Goal: Task Accomplishment & Management: Complete application form

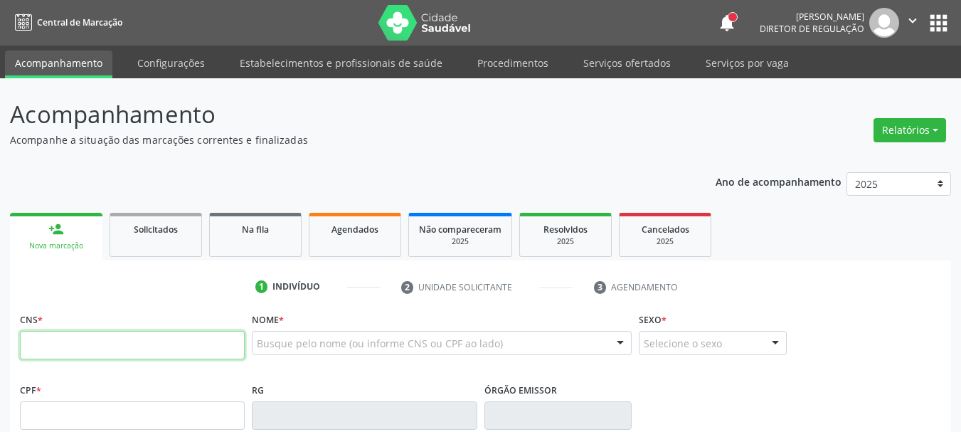
paste input "898 0029 8995 5137"
type input "898 0029 8995 5137"
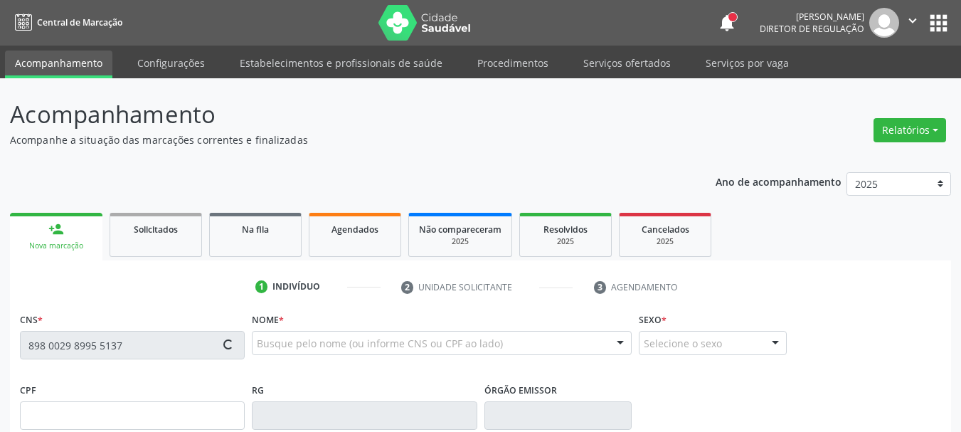
type input "150.871.834-25"
type input "14/03/2007"
type input "Maria do Socorro Pereira da Silva Medeiro"
type input "(87) 99996-3961"
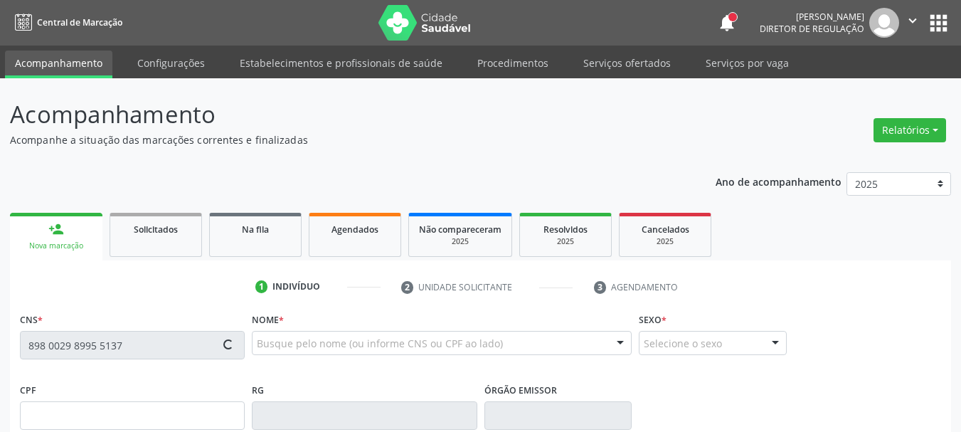
type input "598.093.374-34"
type input "344"
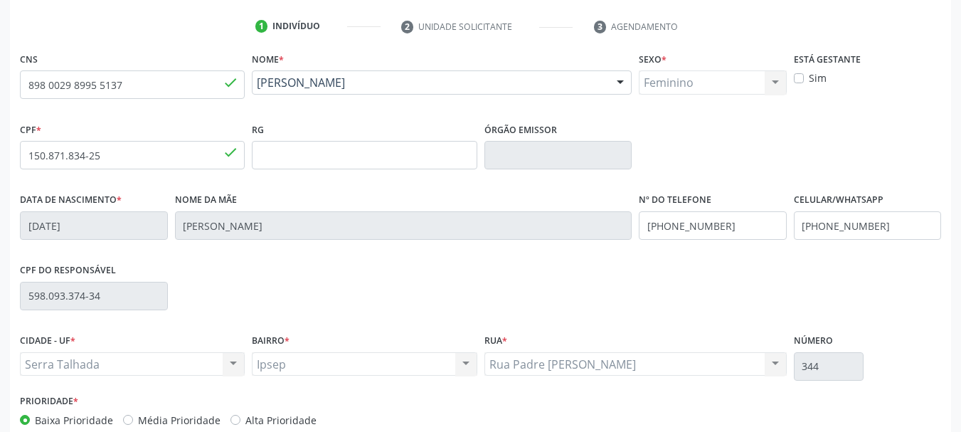
scroll to position [339, 0]
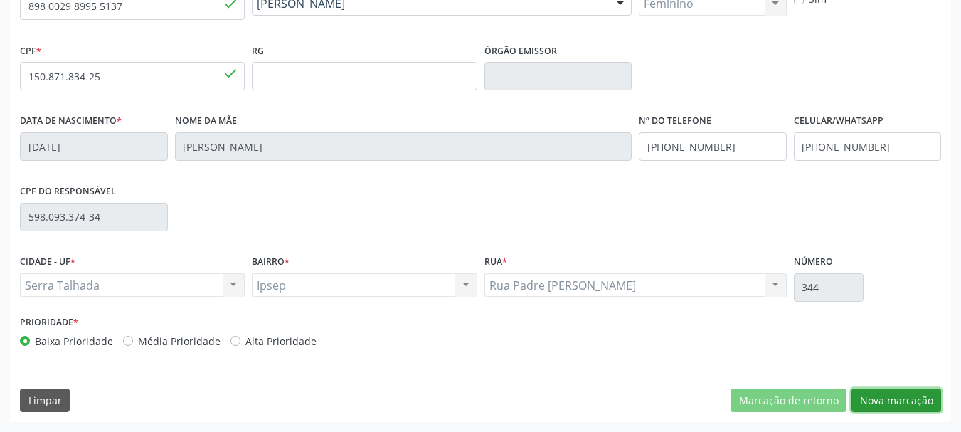
click at [884, 405] on button "Nova marcação" at bounding box center [896, 400] width 90 height 24
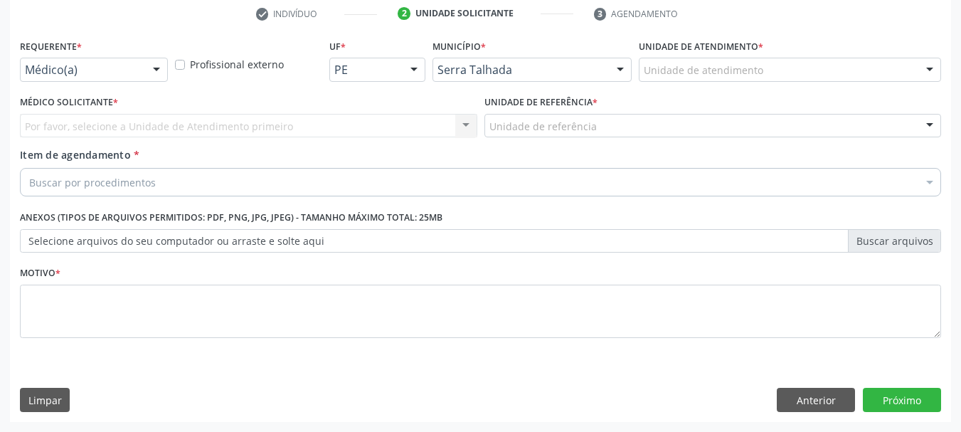
scroll to position [273, 0]
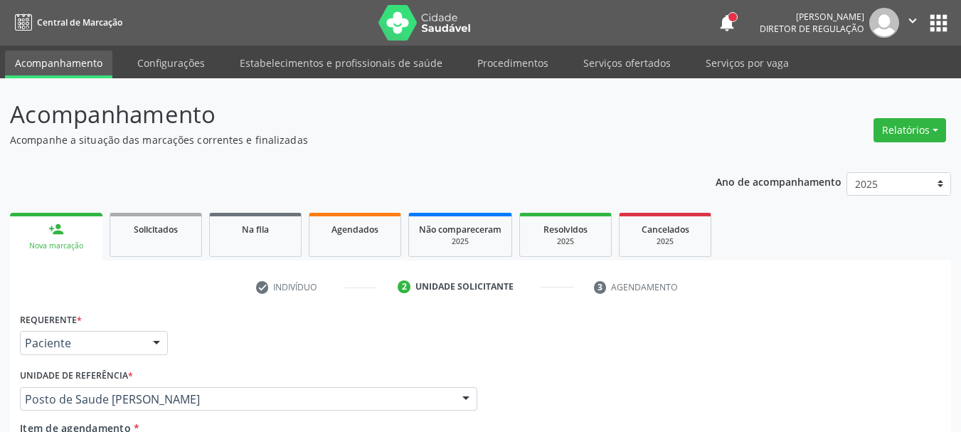
scroll to position [273, 0]
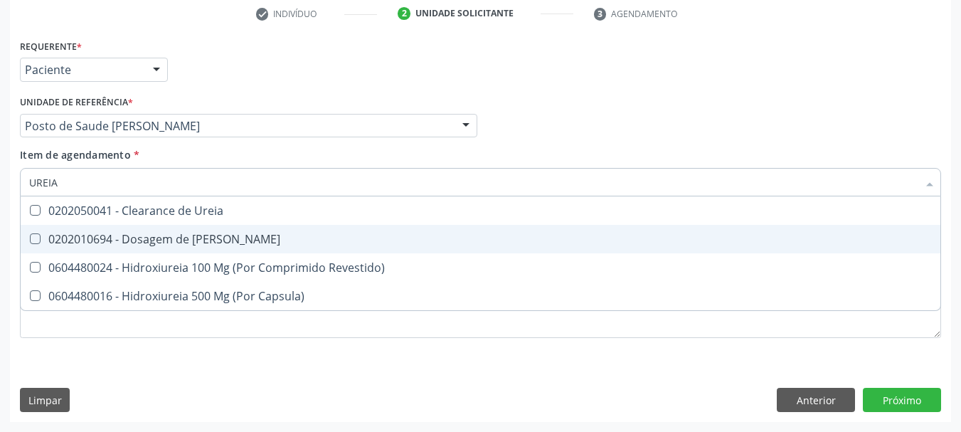
drag, startPoint x: 47, startPoint y: 228, endPoint x: 60, endPoint y: 191, distance: 39.1
click at [48, 225] on span "0202010694 - Dosagem de [PERSON_NAME]" at bounding box center [480, 239] width 919 height 28
checkbox Ureia "true"
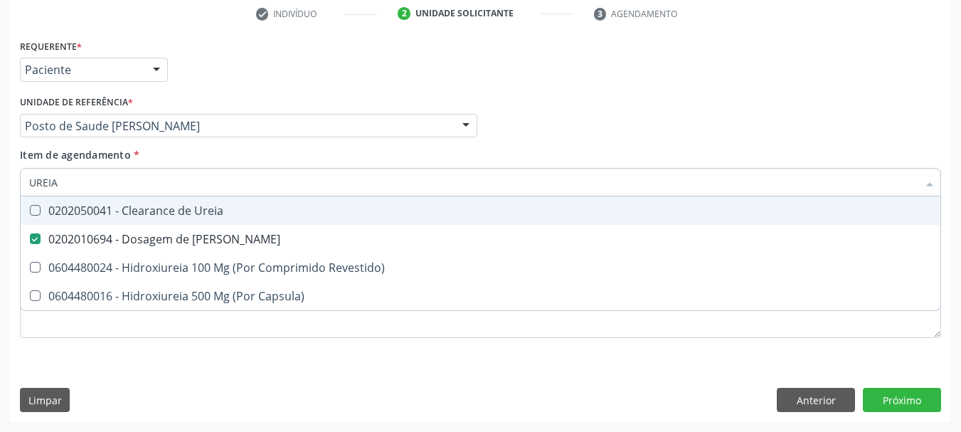
drag, startPoint x: 63, startPoint y: 181, endPoint x: 0, endPoint y: 166, distance: 65.0
click at [0, 166] on div "Acompanhamento Acompanhe a situação das marcações correntes e finalizadas Relat…" at bounding box center [480, 118] width 961 height 626
type input "C"
checkbox Ureia "false"
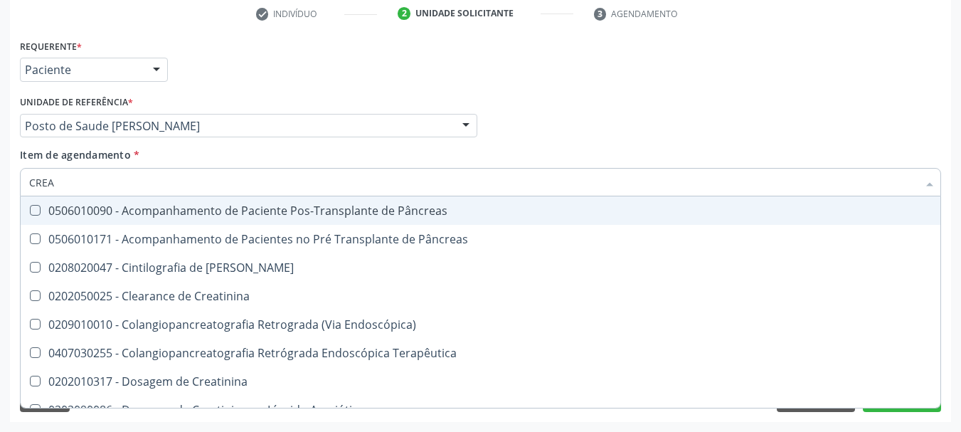
type input "CREAT"
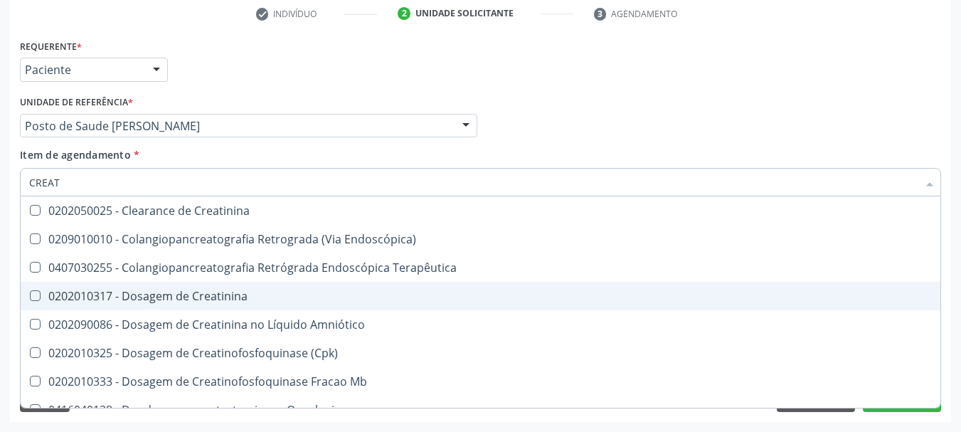
click at [37, 296] on Creatinina at bounding box center [35, 295] width 11 height 11
click at [30, 296] on Creatinina "checkbox" at bounding box center [25, 295] width 9 height 9
checkbox Creatinina "true"
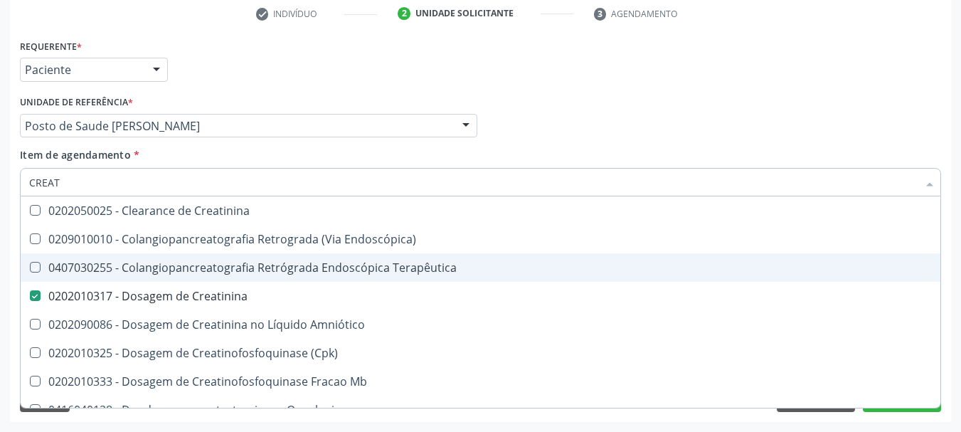
click at [585, 145] on div "Médico Solicitante Por favor, selecione a Unidade de Atendimento primeiro Nenhu…" at bounding box center [480, 119] width 928 height 55
checkbox Endoscópica\) "true"
checkbox Terapêutica "true"
checkbox Amniótico "true"
checkbox \(Cpk\) "true"
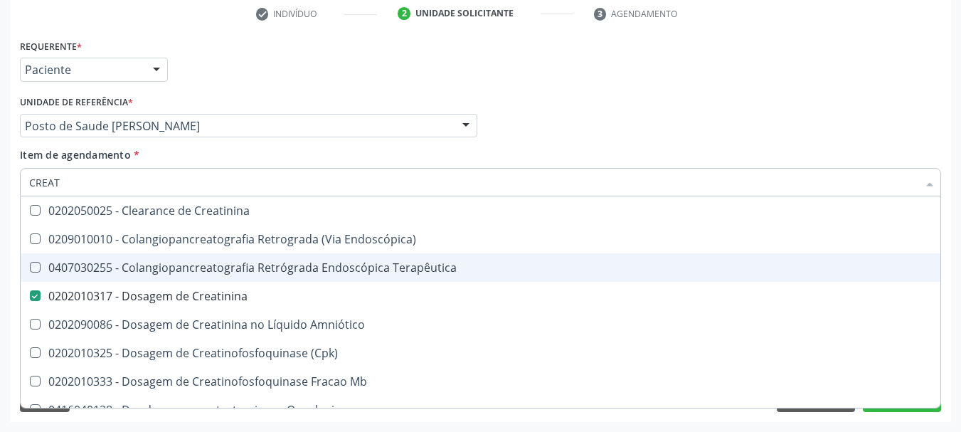
checkbox Mb "true"
checkbox Oncologia "true"
checkbox Parcial "true"
checkbox Oncologia "true"
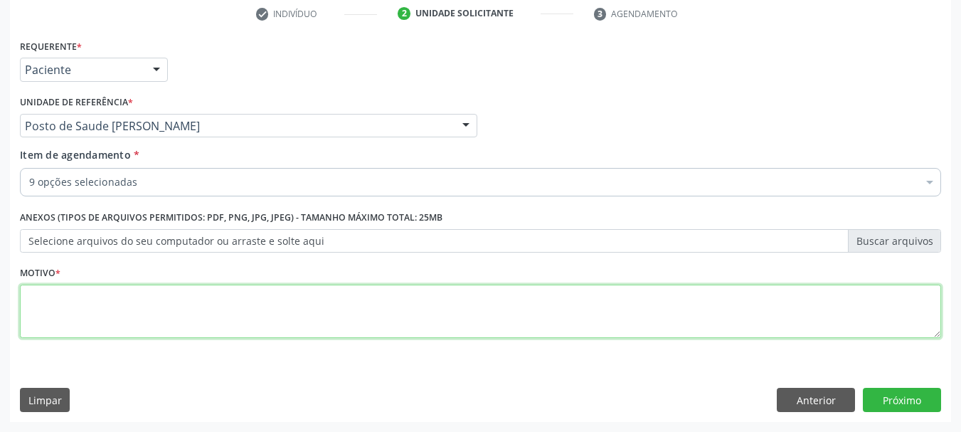
click at [64, 301] on textarea at bounding box center [480, 311] width 921 height 54
type textarea "*"
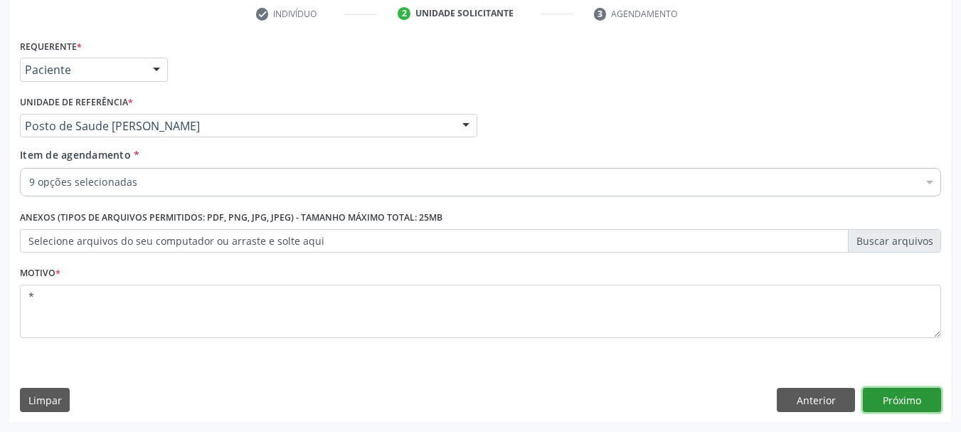
click at [906, 396] on button "Próximo" at bounding box center [901, 399] width 78 height 24
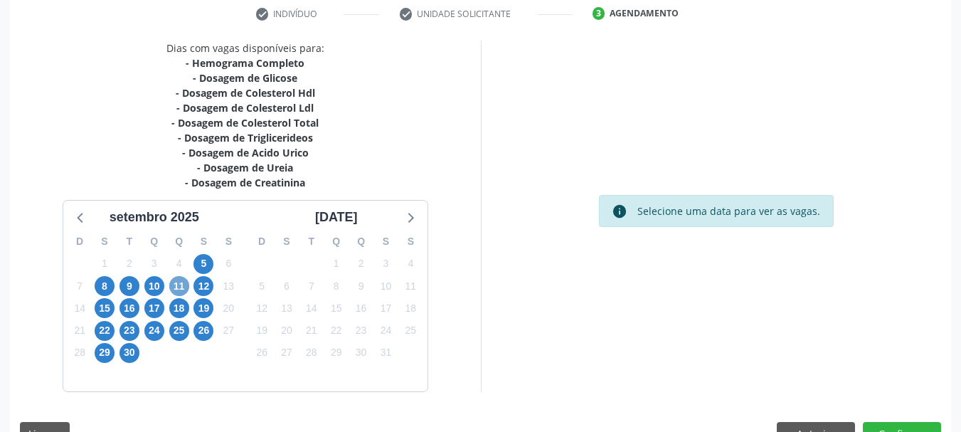
click at [181, 293] on span "11" at bounding box center [179, 286] width 20 height 20
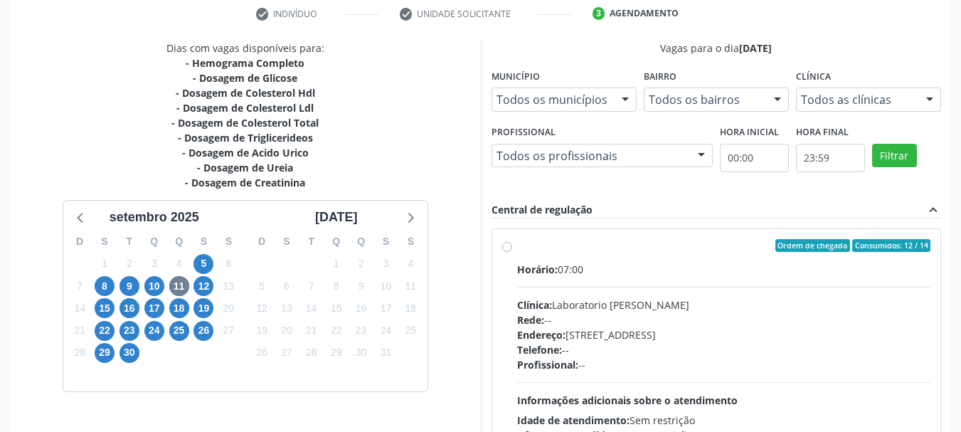
drag, startPoint x: 620, startPoint y: 249, endPoint x: 688, endPoint y: 216, distance: 75.0
click at [621, 247] on div "Ordem de chegada Consumidos: 12 / 14" at bounding box center [724, 245] width 414 height 13
click at [512, 247] on input "Ordem de chegada Consumidos: 12 / 14 Horário: 07:00 Clínica: Laboratorio [PERSO…" at bounding box center [507, 245] width 10 height 13
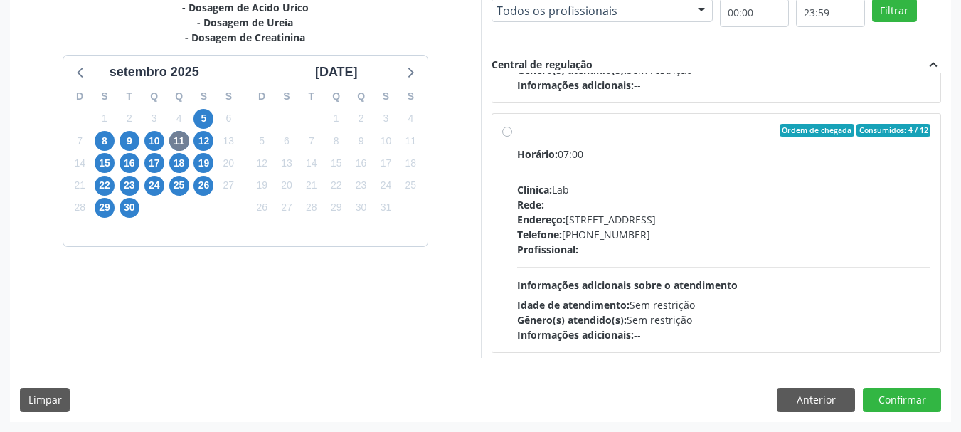
scroll to position [569, 0]
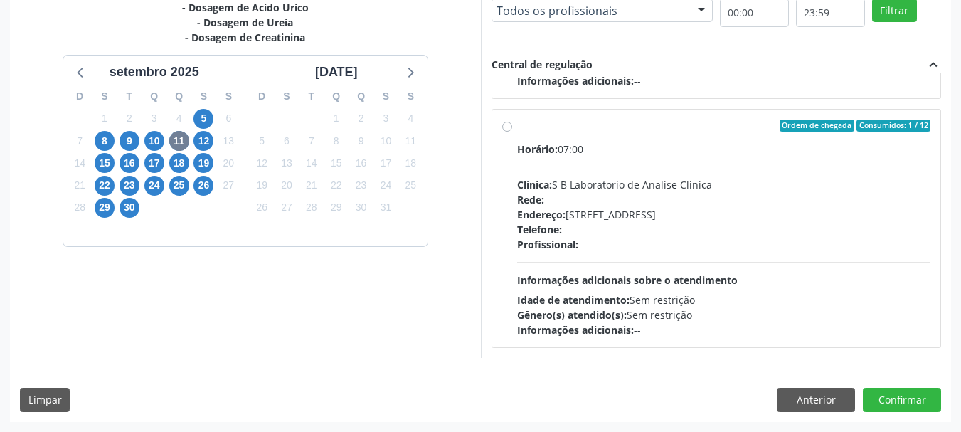
click at [708, 211] on div "Endereço: [STREET_ADDRESS]" at bounding box center [724, 214] width 414 height 15
click at [512, 132] on input "Ordem de chegada Consumidos: 1 / 12 Horário: 07:00 Clínica: S B Laboratorio de …" at bounding box center [507, 125] width 10 height 13
radio input "false"
radio input "true"
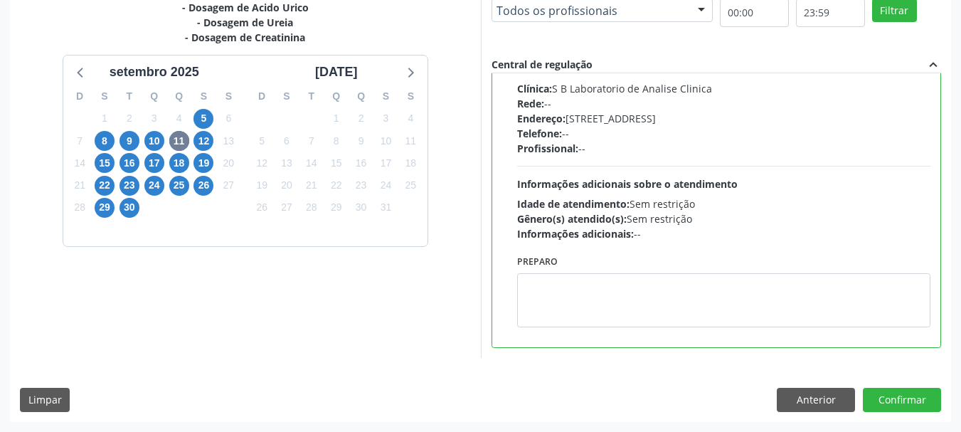
scroll to position [723, 0]
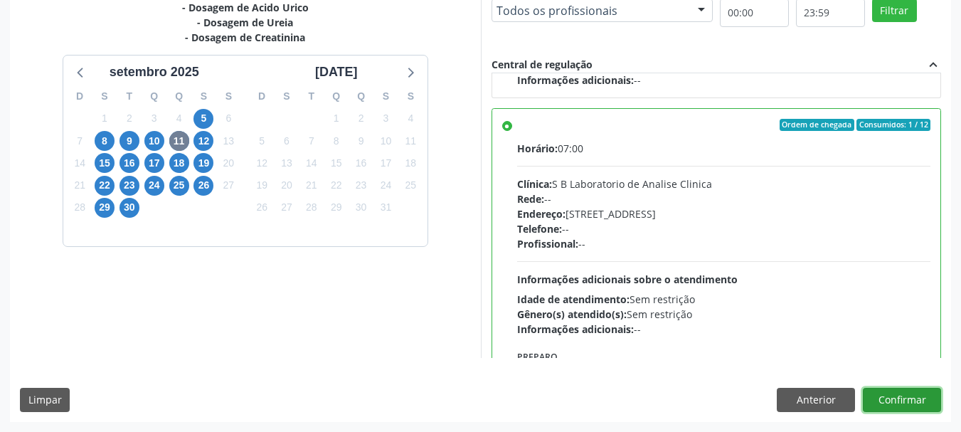
click at [907, 400] on button "Confirmar" at bounding box center [901, 399] width 78 height 24
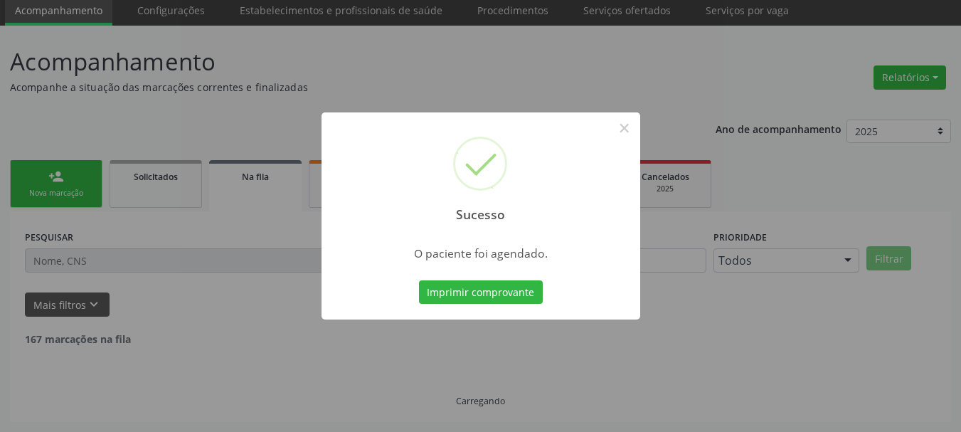
scroll to position [38, 0]
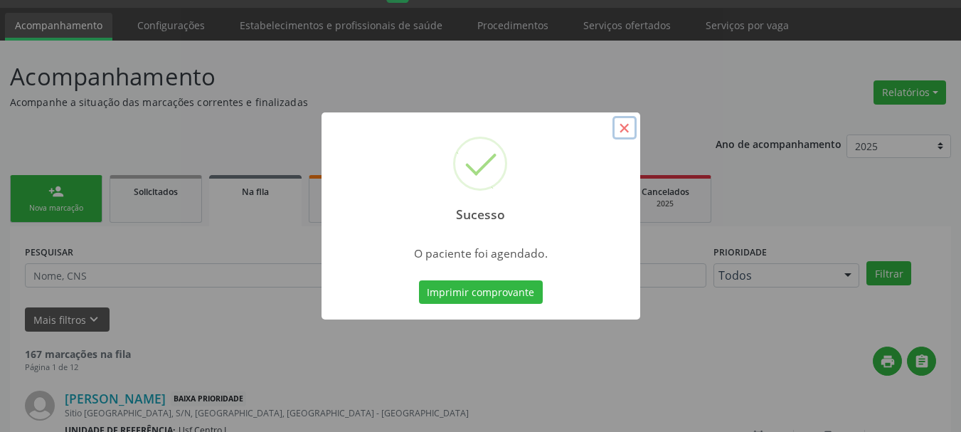
click at [620, 121] on button "×" at bounding box center [624, 128] width 24 height 24
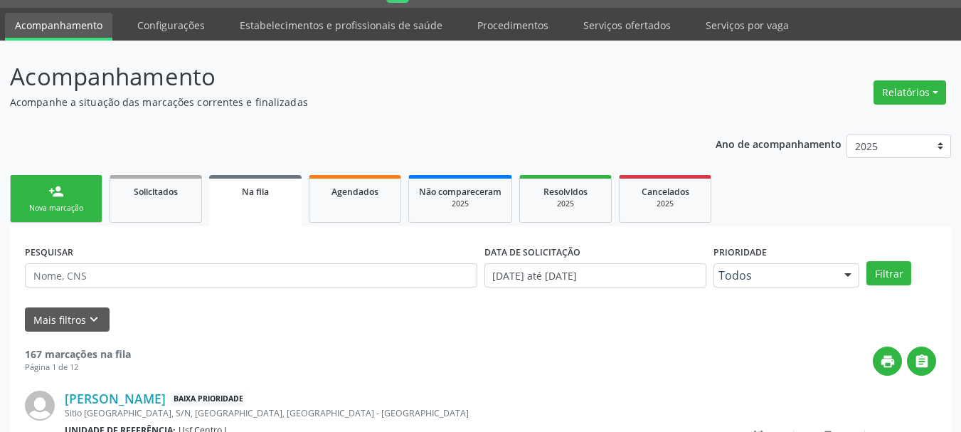
click at [62, 196] on div "person_add" at bounding box center [56, 191] width 16 height 16
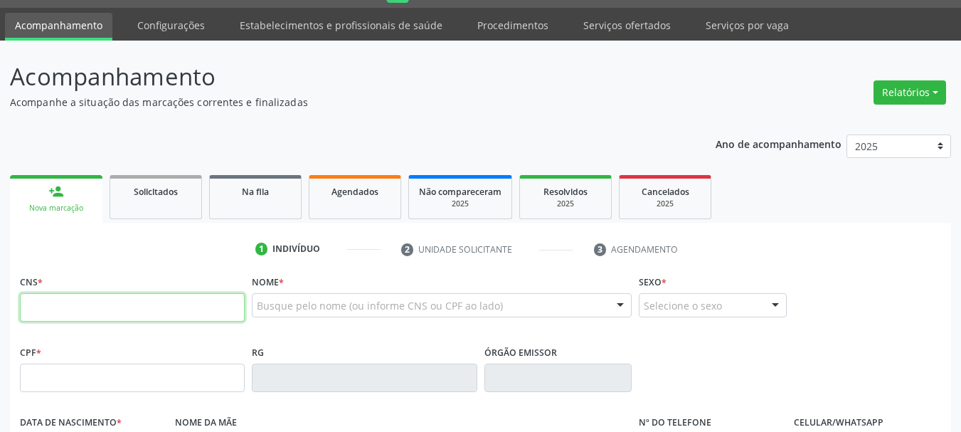
drag, startPoint x: 53, startPoint y: 315, endPoint x: 41, endPoint y: 309, distance: 13.1
click at [53, 315] on input "text" at bounding box center [132, 307] width 225 height 28
type input "700 0098 5193 0800"
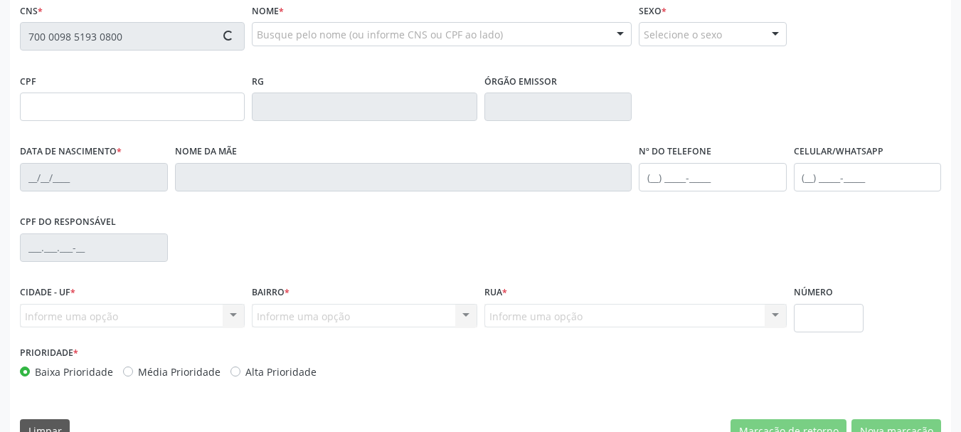
scroll to position [322, 0]
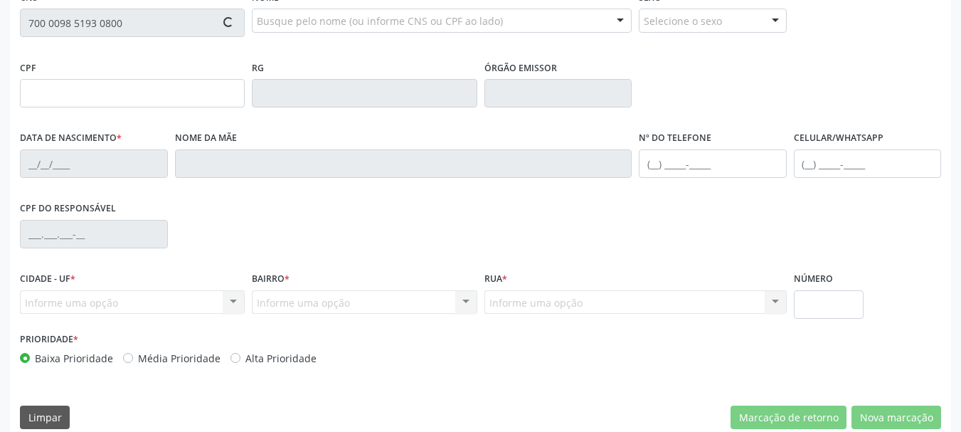
type input "061.736.144-48"
type input "0[DATE]"
type input "[PERSON_NAME]"
type input "[PHONE_NUMBER]"
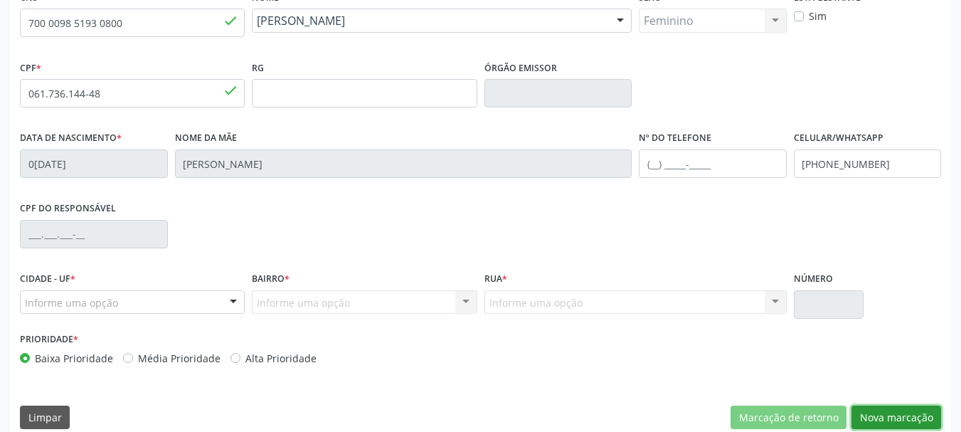
click at [879, 412] on button "Nova marcação" at bounding box center [896, 417] width 90 height 24
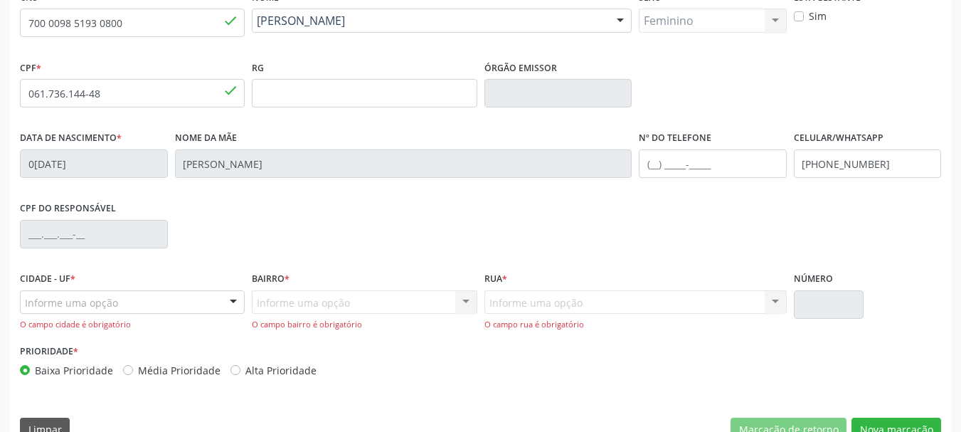
click at [135, 300] on div "Informe uma opção" at bounding box center [132, 302] width 225 height 24
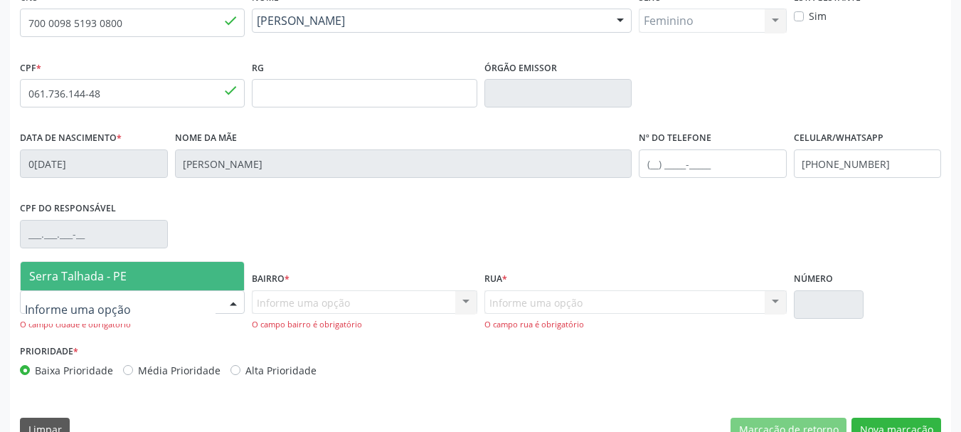
click at [139, 268] on span "Serra Talhada - PE" at bounding box center [132, 276] width 223 height 28
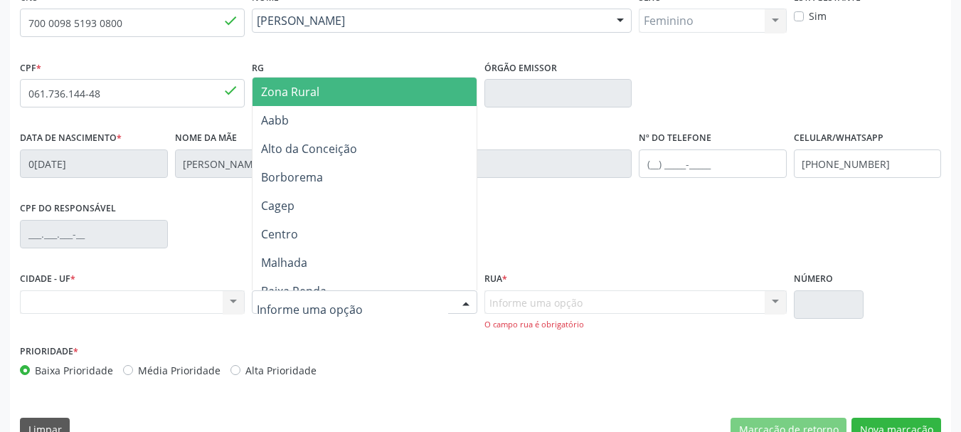
click at [301, 102] on span "Zona Rural" at bounding box center [366, 91] width 228 height 28
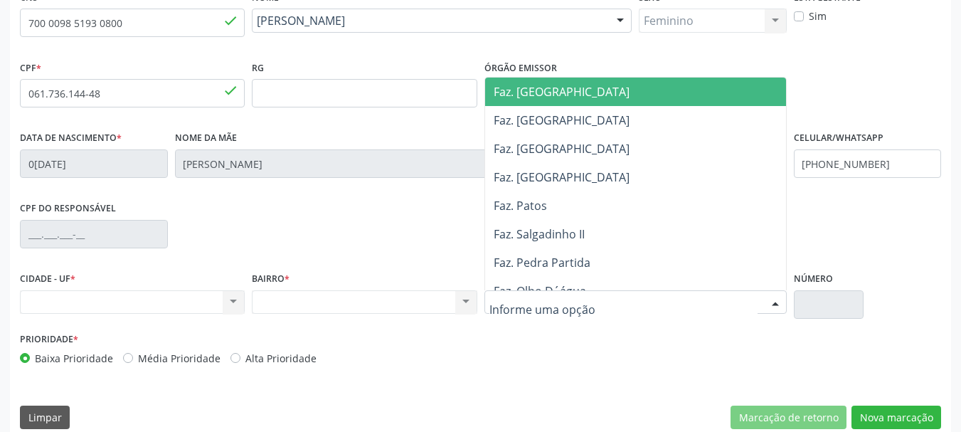
click at [656, 303] on div at bounding box center [635, 302] width 302 height 24
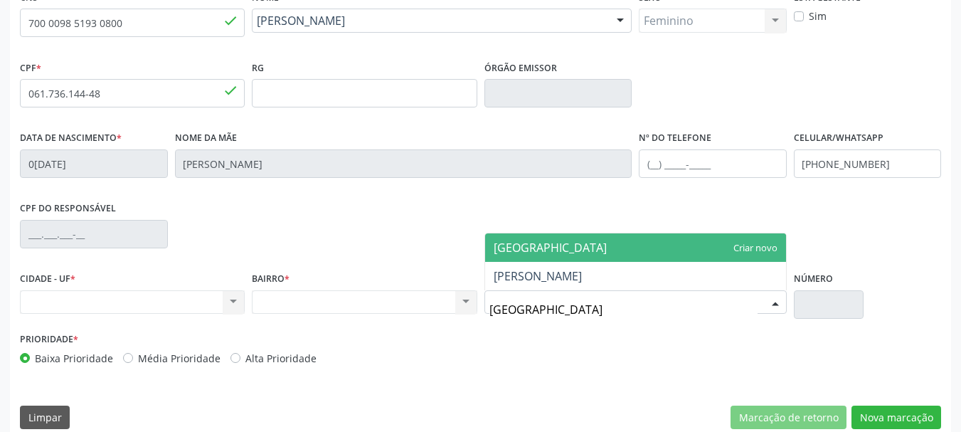
type input "BERNA"
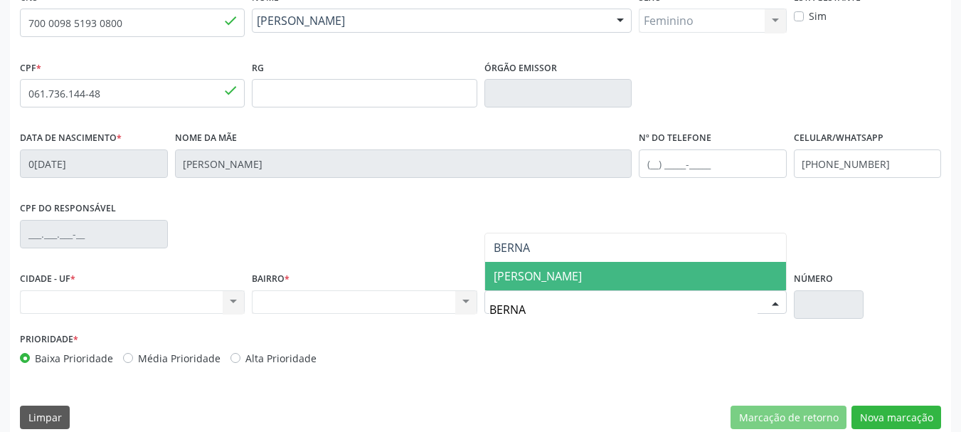
click at [662, 274] on span "[PERSON_NAME]" at bounding box center [635, 276] width 301 height 28
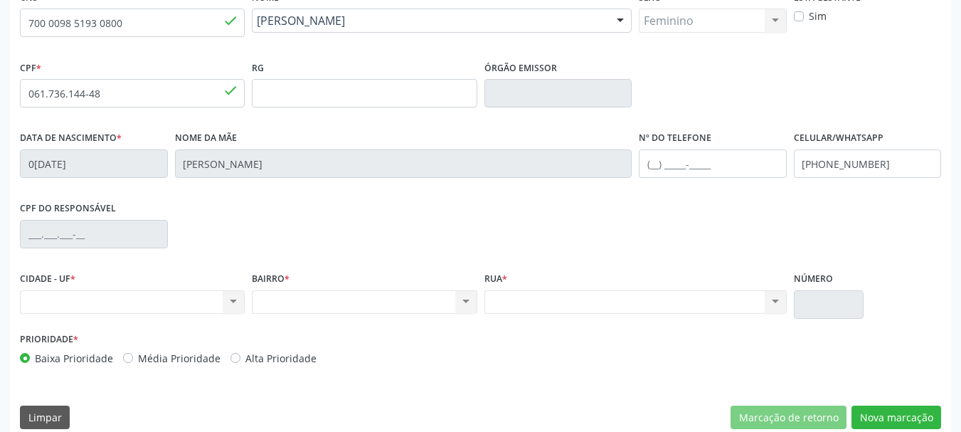
click at [889, 431] on div "CNS 700 0098 5193 0800 done Nome * [PERSON_NAME] [PERSON_NAME] dos Santos CNS: …" at bounding box center [480, 212] width 941 height 452
click at [886, 418] on button "Nova marcação" at bounding box center [896, 417] width 90 height 24
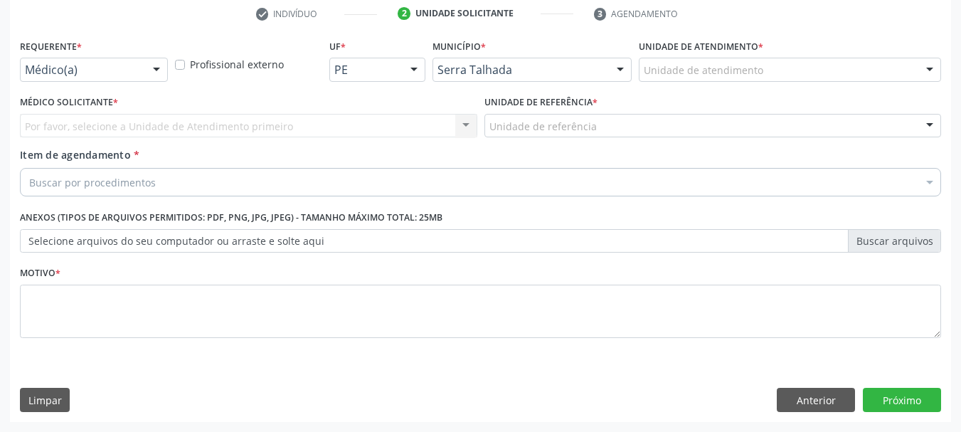
click at [115, 59] on div "Médico(a)" at bounding box center [94, 70] width 148 height 24
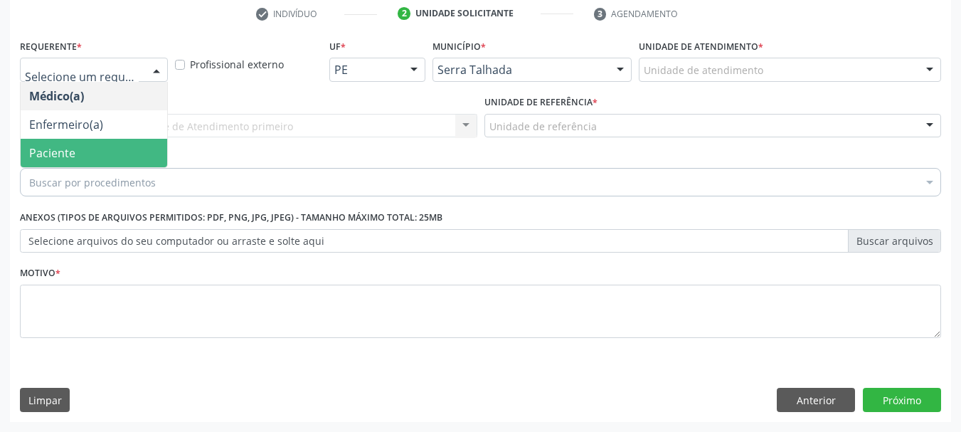
click at [97, 160] on span "Paciente" at bounding box center [94, 153] width 146 height 28
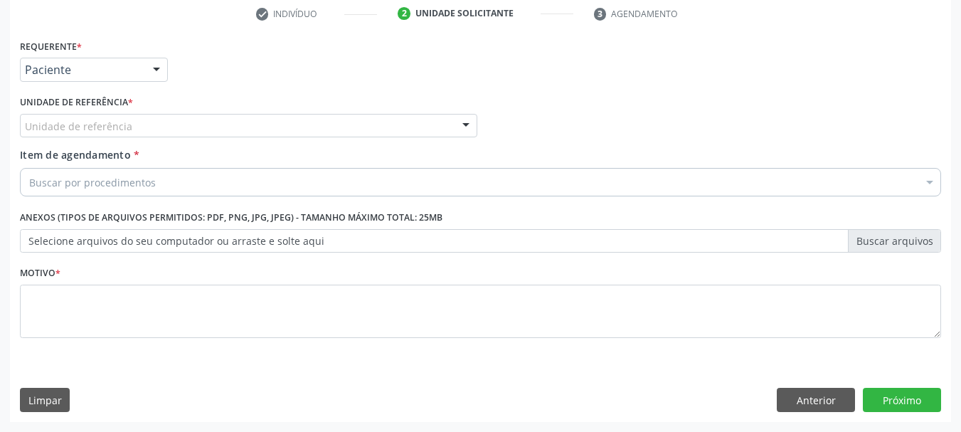
click at [103, 134] on div "Unidade de referência" at bounding box center [248, 126] width 457 height 24
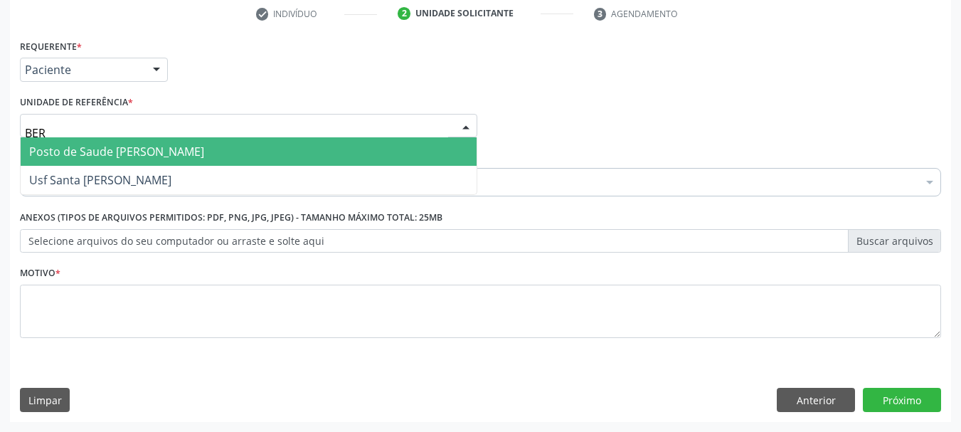
type input "[GEOGRAPHIC_DATA]"
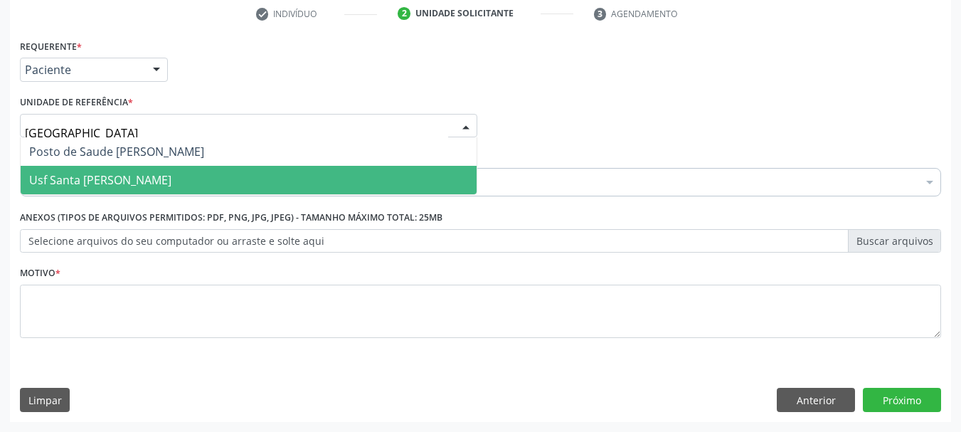
click at [105, 192] on span "Usf Santa [PERSON_NAME]" at bounding box center [249, 180] width 456 height 28
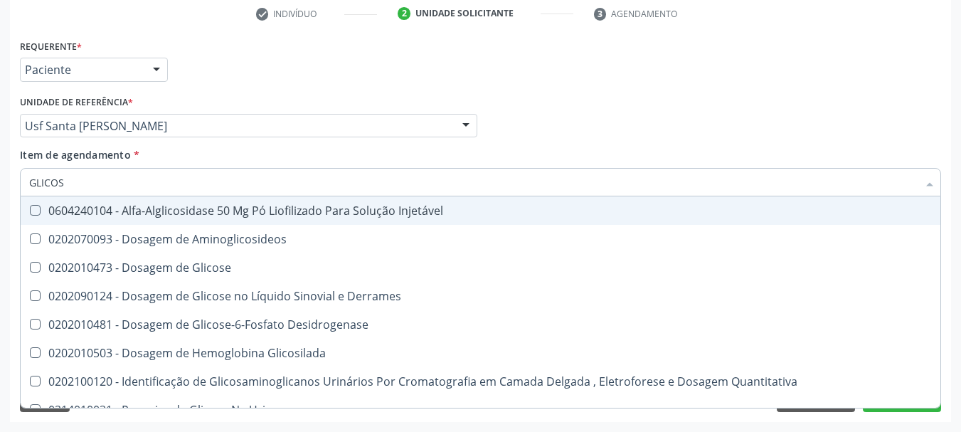
type input "GLICOSE"
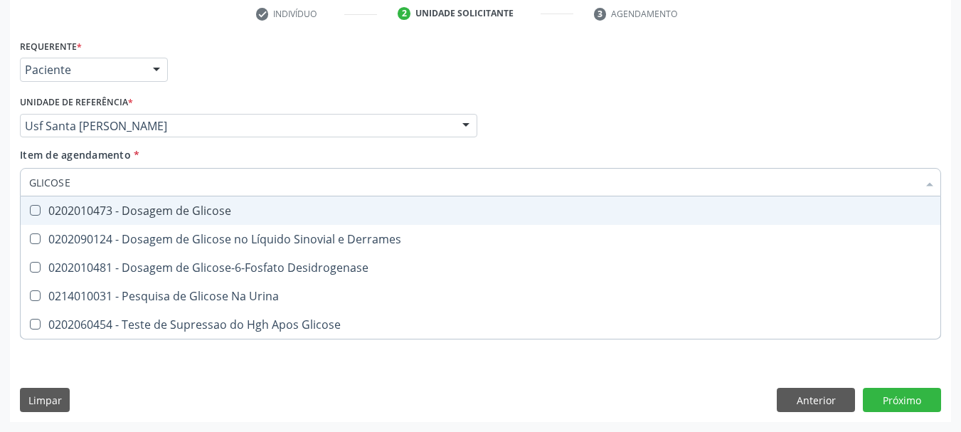
click at [90, 205] on div "0202010473 - Dosagem de Glicose" at bounding box center [480, 210] width 902 height 11
checkbox Glicose "true"
drag, startPoint x: 97, startPoint y: 173, endPoint x: 0, endPoint y: 132, distance: 105.5
click at [0, 136] on div "Acompanhamento Acompanhe a situação das marcações correntes e finalizadas Relat…" at bounding box center [480, 118] width 961 height 626
type input "AC"
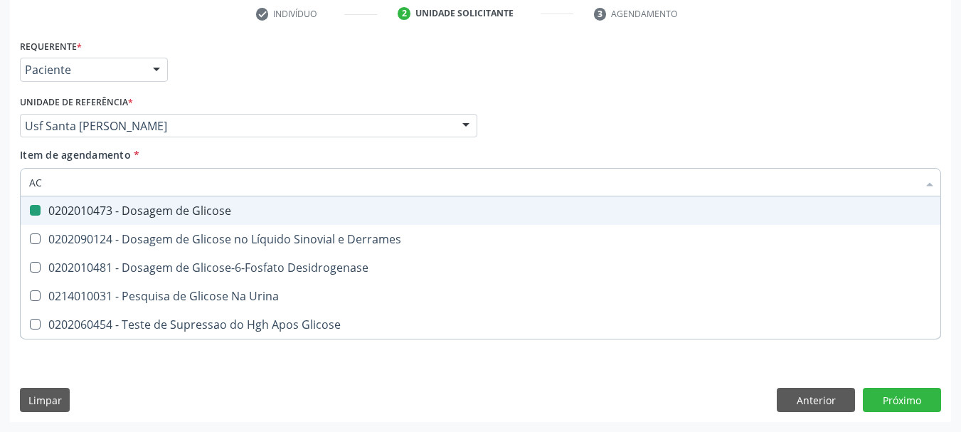
checkbox Glicose "false"
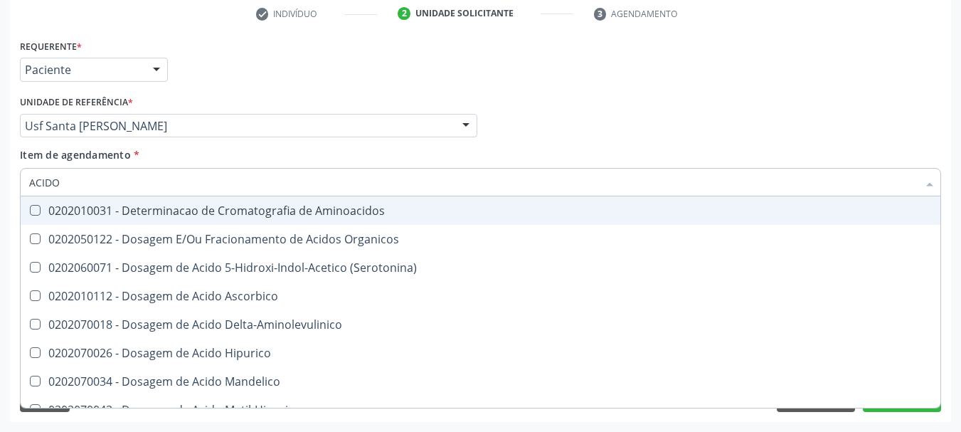
type input "ACIDO U"
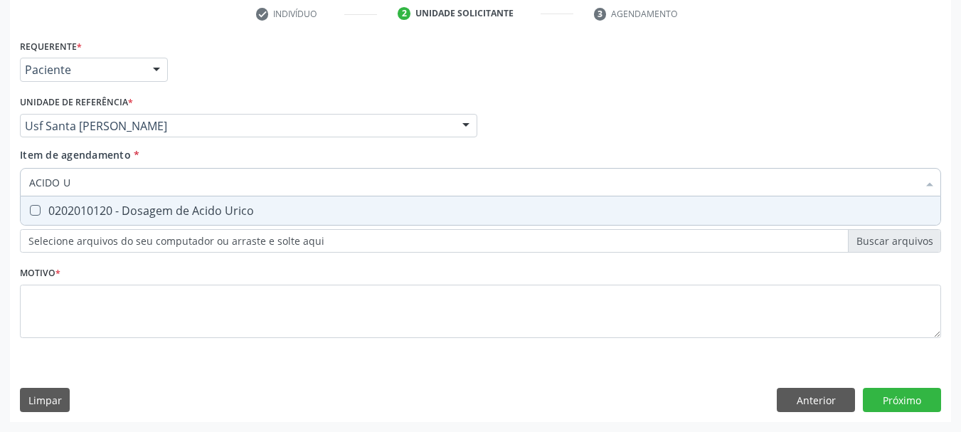
click at [36, 205] on Urico at bounding box center [35, 210] width 11 height 11
click at [30, 205] on Urico "checkbox" at bounding box center [25, 209] width 9 height 9
checkbox Urico "true"
drag, startPoint x: 82, startPoint y: 178, endPoint x: 0, endPoint y: 63, distance: 141.8
click at [0, 67] on div "Acompanhamento Acompanhe a situação das marcações correntes e finalizadas Relat…" at bounding box center [480, 118] width 961 height 626
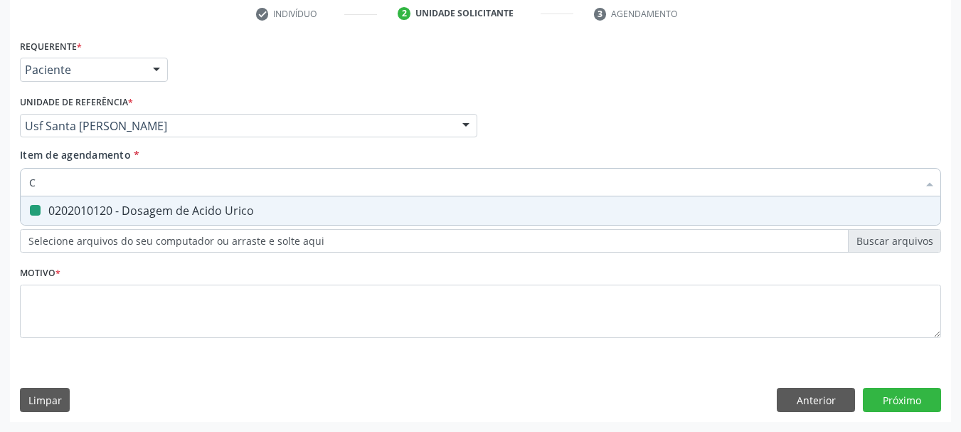
type input "CR"
checkbox Urico "false"
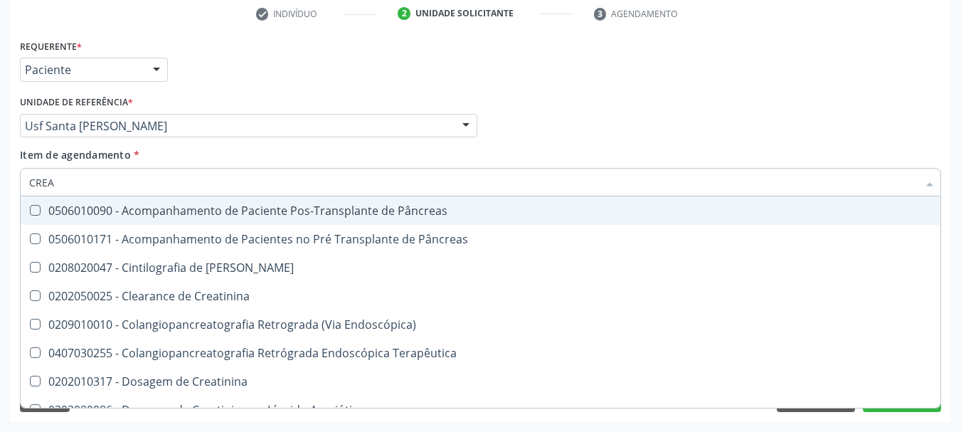
type input "CREAT"
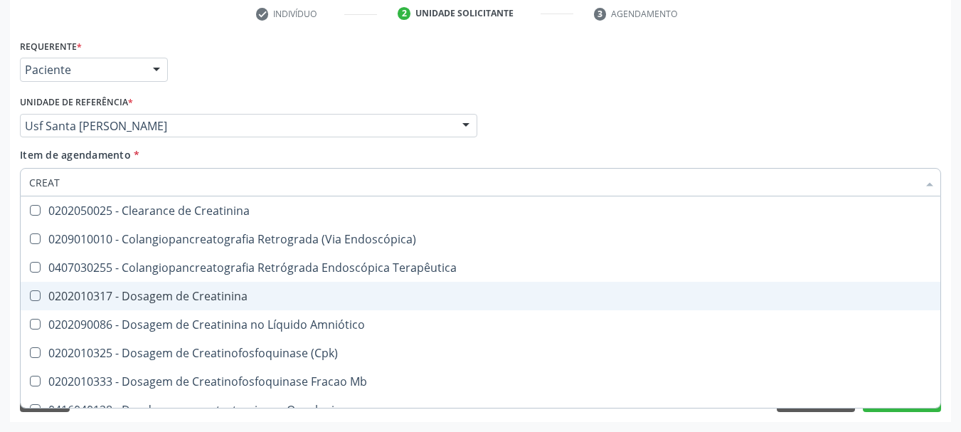
click at [100, 300] on div "0202010317 - Dosagem de Creatinina" at bounding box center [480, 295] width 902 height 11
checkbox Creatinina "true"
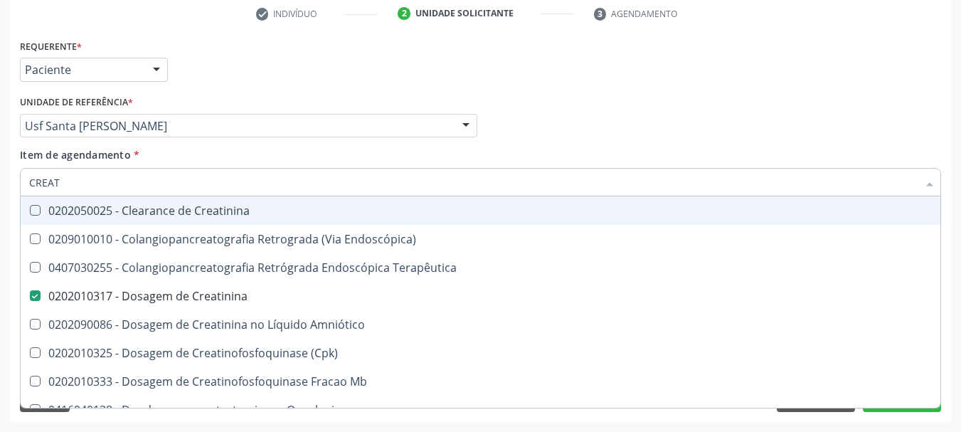
drag, startPoint x: 88, startPoint y: 185, endPoint x: 0, endPoint y: 164, distance: 90.5
click at [0, 164] on div "Acompanhamento Acompanhe a situação das marcações correntes e finalizadas Relat…" at bounding box center [480, 118] width 961 height 626
type input "UREI"
checkbox Creatinina "false"
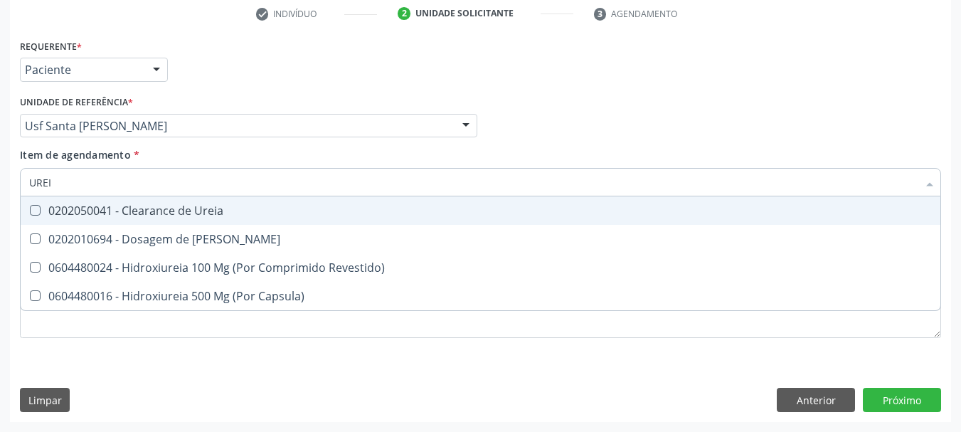
type input "UREIA"
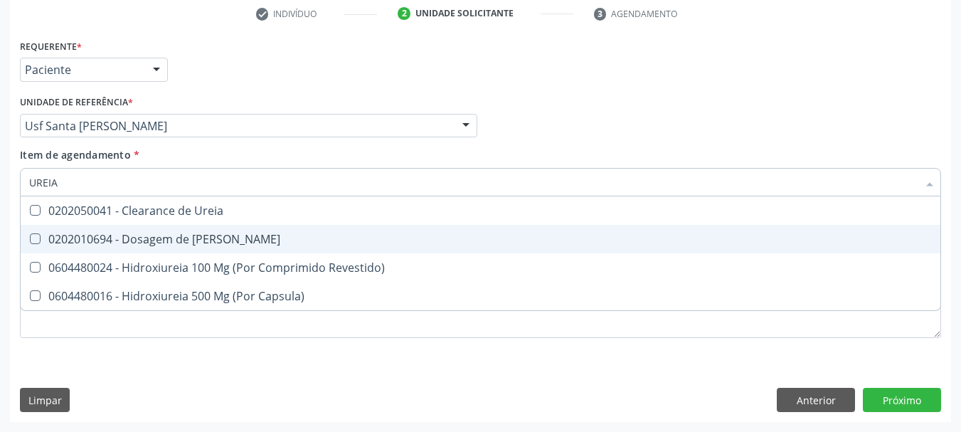
click at [52, 236] on div "0202010694 - Dosagem de [PERSON_NAME]" at bounding box center [480, 238] width 902 height 11
checkbox Ureia "true"
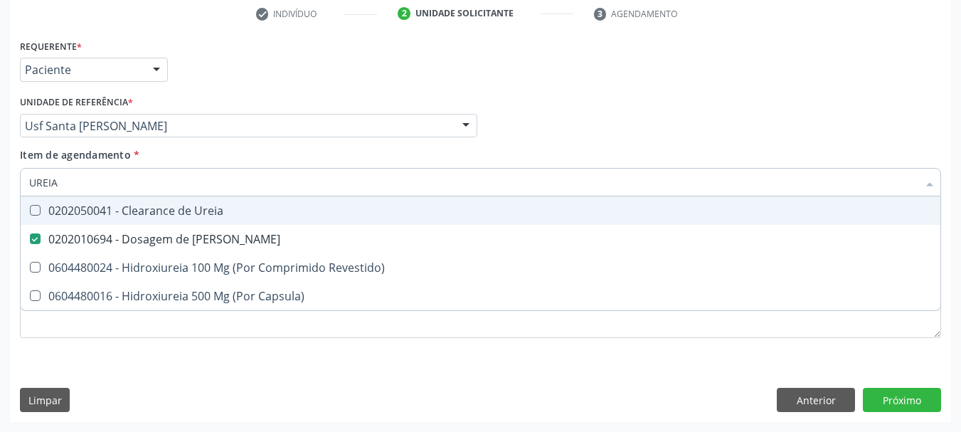
drag, startPoint x: 16, startPoint y: 181, endPoint x: 0, endPoint y: 168, distance: 20.2
click at [0, 168] on div "Acompanhamento Acompanhe a situação das marcações correntes e finalizadas Relat…" at bounding box center [480, 118] width 961 height 626
type input "BI"
checkbox Ureia "false"
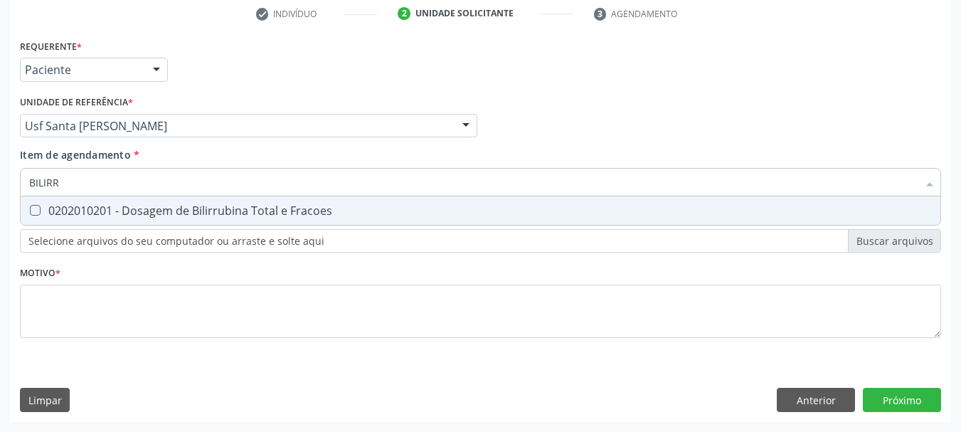
type input "BILIRRU"
click at [50, 210] on div "0202010201 - Dosagem de Bilirrubina Total e Fracoes" at bounding box center [480, 210] width 902 height 11
checkbox Fracoes "true"
drag, startPoint x: 85, startPoint y: 181, endPoint x: 0, endPoint y: 177, distance: 84.7
click at [0, 177] on div "Acompanhamento Acompanhe a situação das marcações correntes e finalizadas Relat…" at bounding box center [480, 118] width 961 height 626
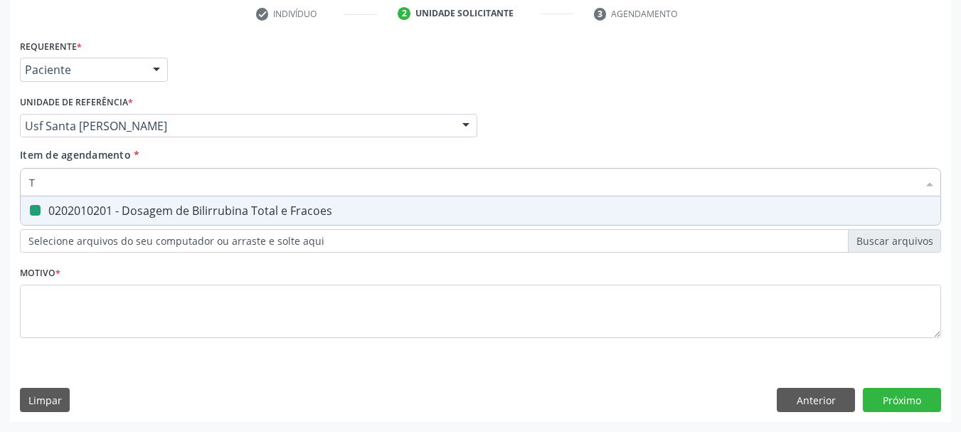
type input "TG"
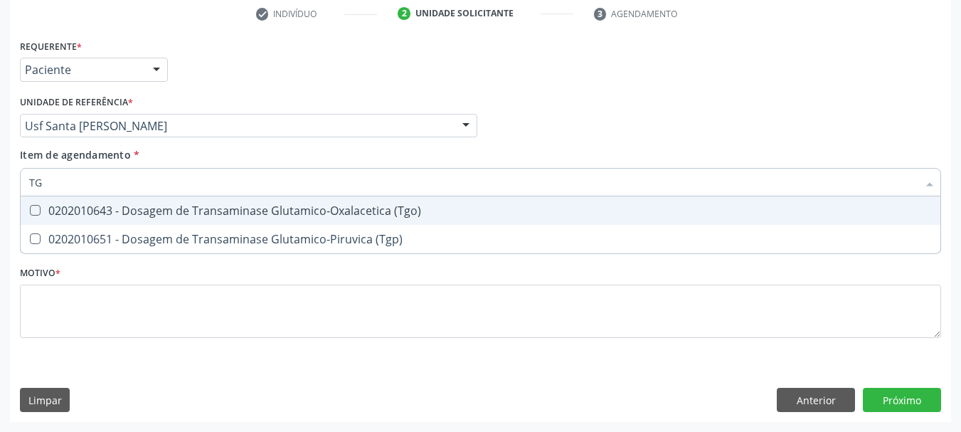
click at [41, 215] on div "0202010643 - Dosagem de Transaminase Glutamico-Oxalacetica (Tgo)" at bounding box center [480, 210] width 902 height 11
checkbox \(Tgo\) "true"
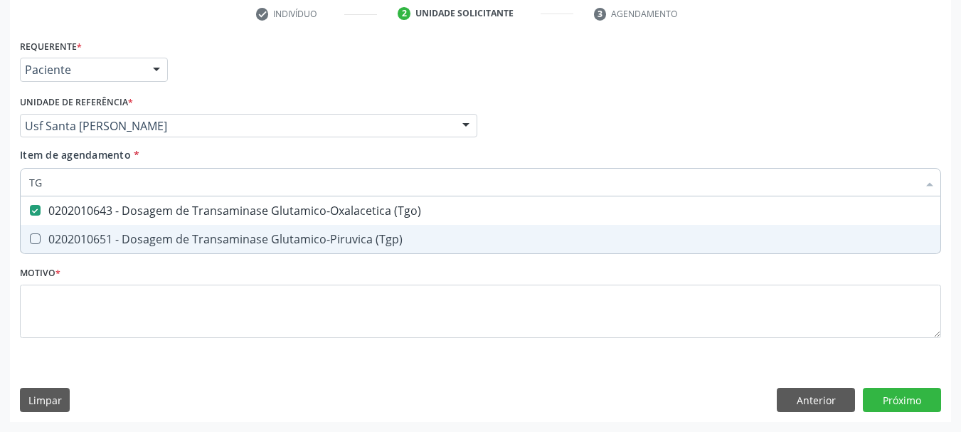
drag, startPoint x: 51, startPoint y: 235, endPoint x: 55, endPoint y: 211, distance: 23.8
click at [50, 233] on div "0202010651 - Dosagem de Transaminase Glutamico-Piruvica (Tgp)" at bounding box center [480, 238] width 902 height 11
checkbox \(Tgp\) "true"
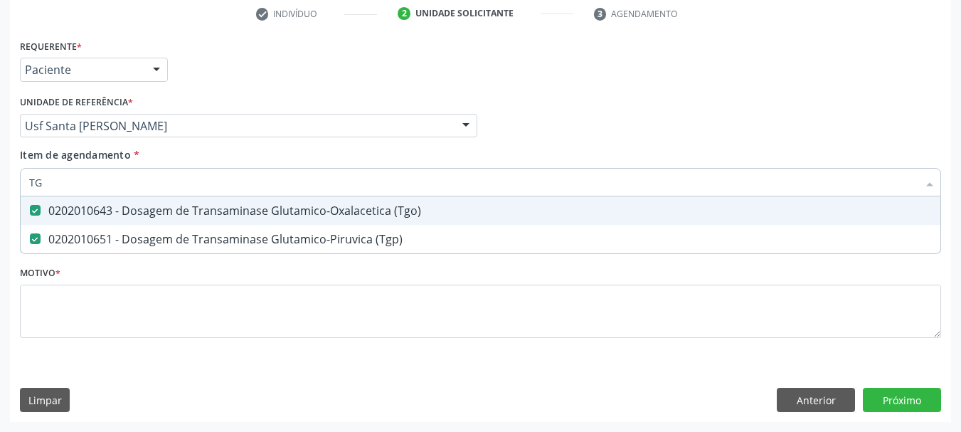
click at [0, 180] on div "Acompanhamento Acompanhe a situação das marcações correntes e finalizadas Relat…" at bounding box center [480, 118] width 961 height 626
type input "TR"
checkbox \(Tgo\) "false"
checkbox \(Tgp\) "false"
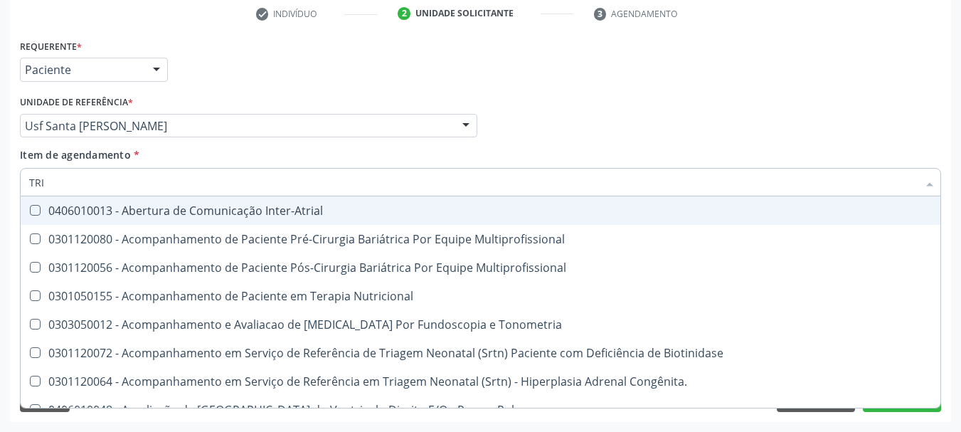
type input "TRIG"
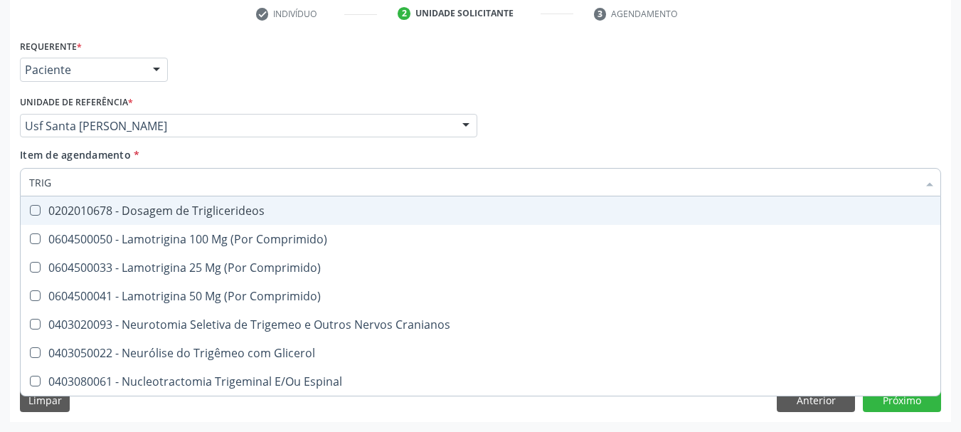
click at [78, 212] on div "0202010678 - Dosagem de Triglicerideos" at bounding box center [480, 210] width 902 height 11
checkbox Triglicerideos "true"
click at [0, 161] on div "Acompanhamento Acompanhe a situação das marcações correntes e finalizadas Relat…" at bounding box center [480, 118] width 961 height 626
type input "C"
checkbox Triglicerideos "false"
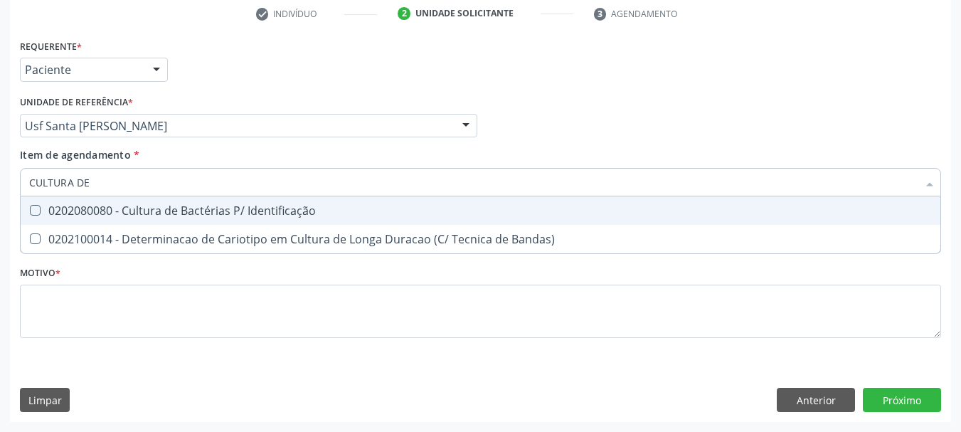
type input "CULTURA DE"
click at [111, 205] on div "0202080080 - Cultura de Bactérias P/ Identificação" at bounding box center [480, 210] width 902 height 11
checkbox Identificação "true"
drag, startPoint x: 110, startPoint y: 176, endPoint x: 0, endPoint y: 190, distance: 111.0
click at [0, 190] on div "Acompanhamento Acompanhe a situação das marcações correntes e finalizadas Relat…" at bounding box center [480, 118] width 961 height 626
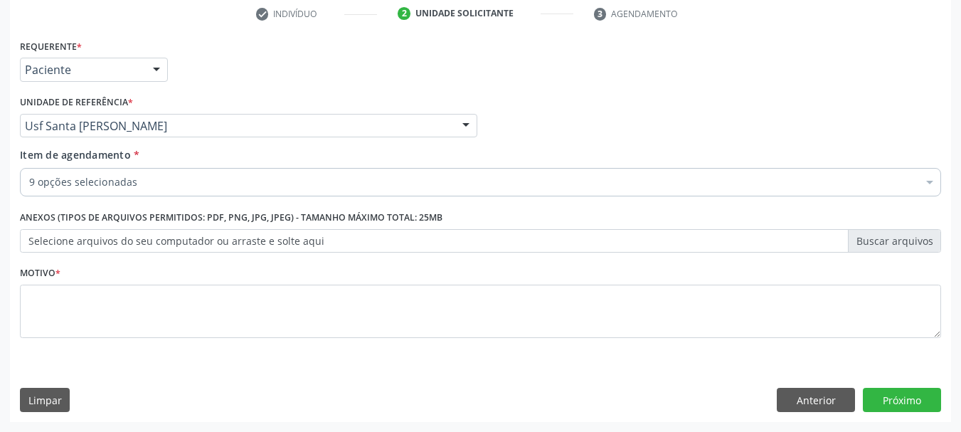
checkbox Glicose "true"
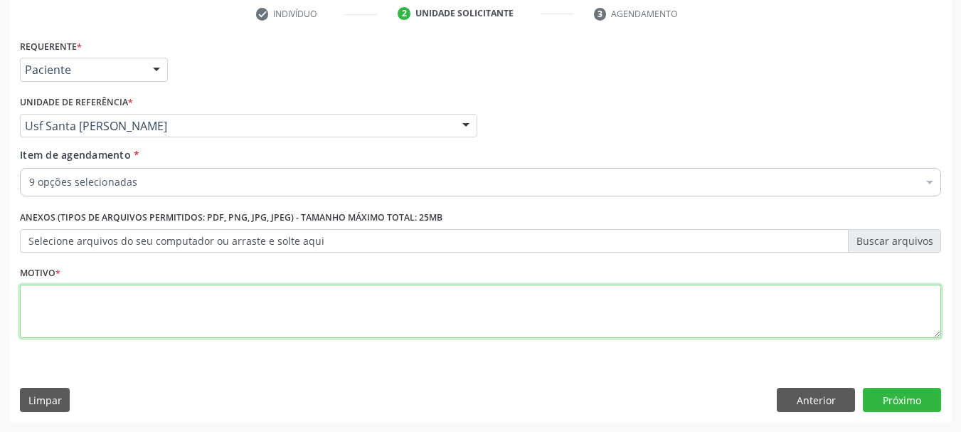
click at [47, 324] on textarea at bounding box center [480, 311] width 921 height 54
type textarea "*"
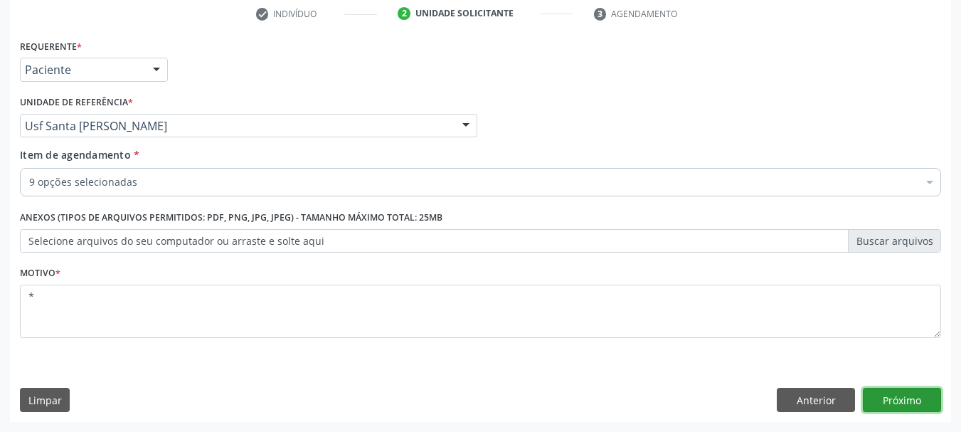
click at [892, 390] on button "Próximo" at bounding box center [901, 399] width 78 height 24
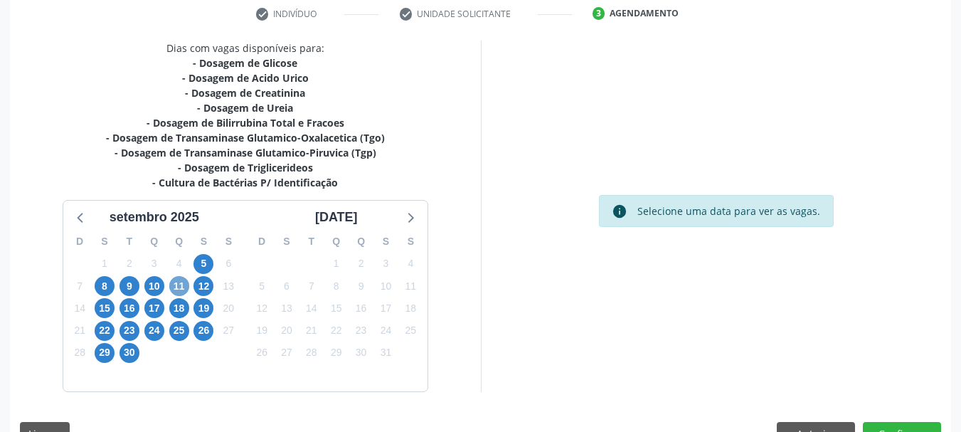
click at [178, 291] on span "11" at bounding box center [179, 286] width 20 height 20
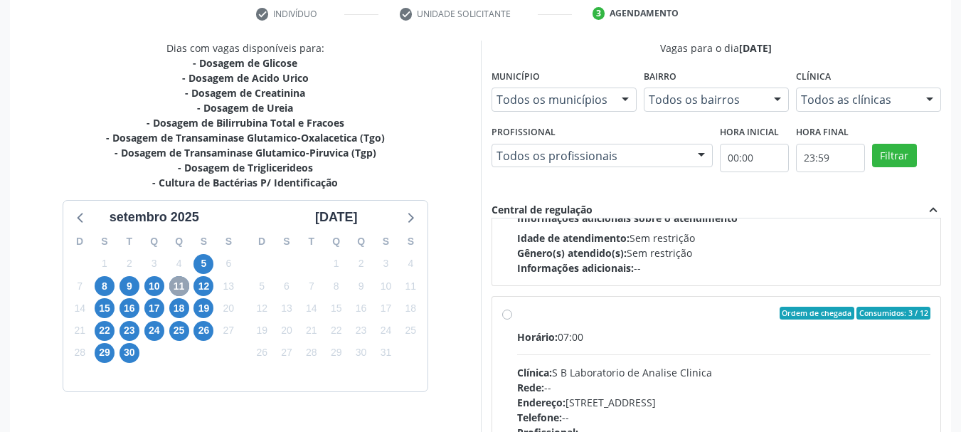
scroll to position [474, 0]
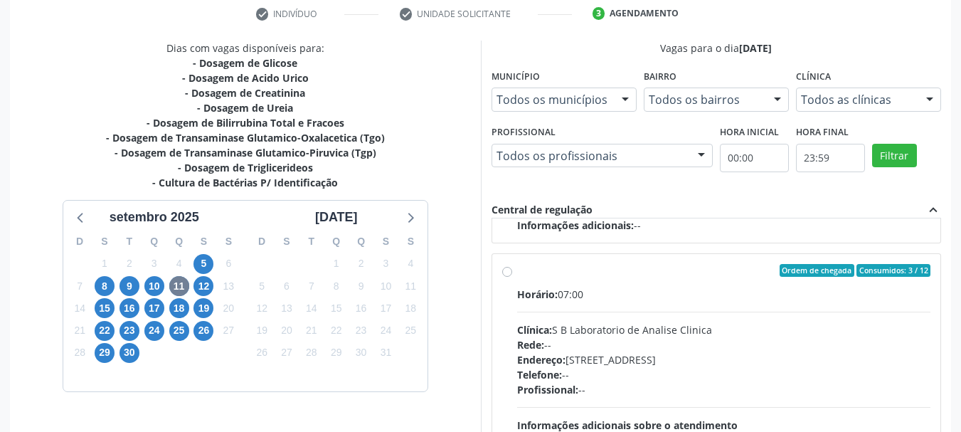
click at [715, 288] on div "Horário: 07:00" at bounding box center [724, 294] width 414 height 15
click at [512, 277] on input "Ordem de chegada Consumidos: 3 / 12 Horário: 07:00 Clínica: S B Laboratorio de …" at bounding box center [507, 270] width 10 height 13
radio input "true"
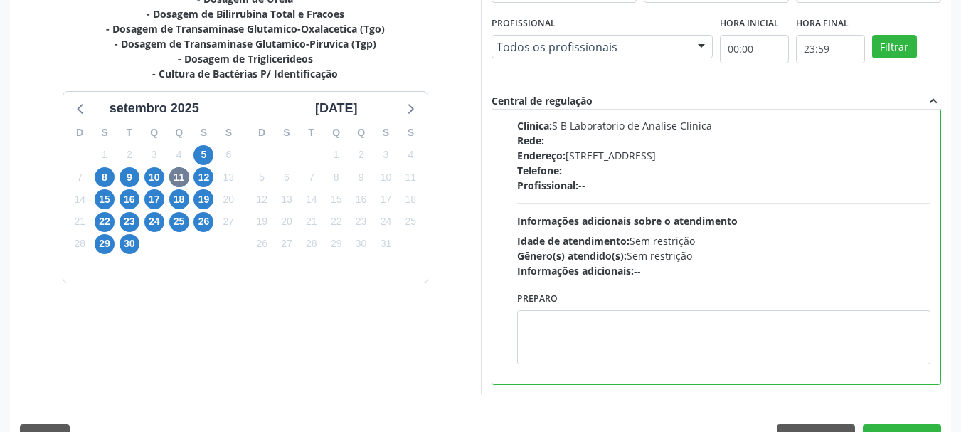
scroll to position [418, 0]
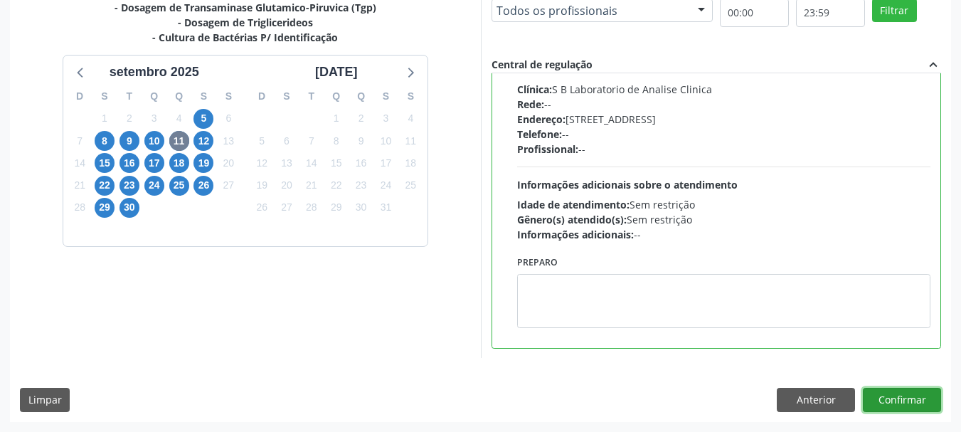
click at [938, 404] on button "Confirmar" at bounding box center [901, 399] width 78 height 24
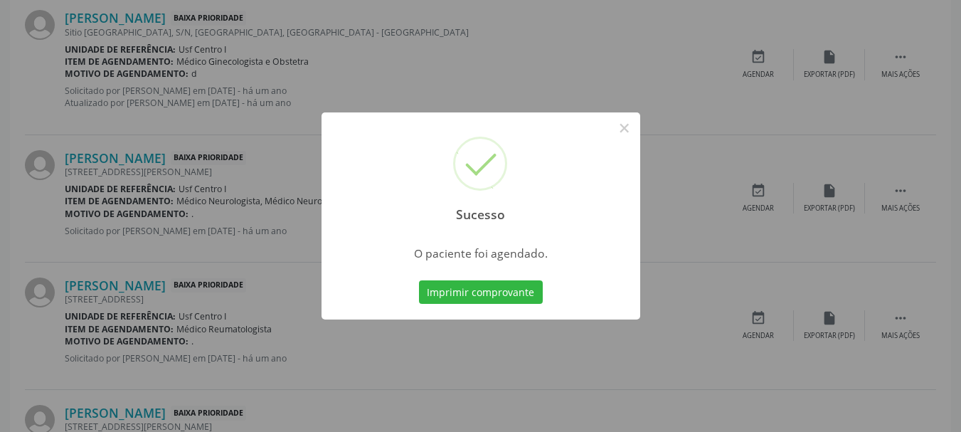
scroll to position [38, 0]
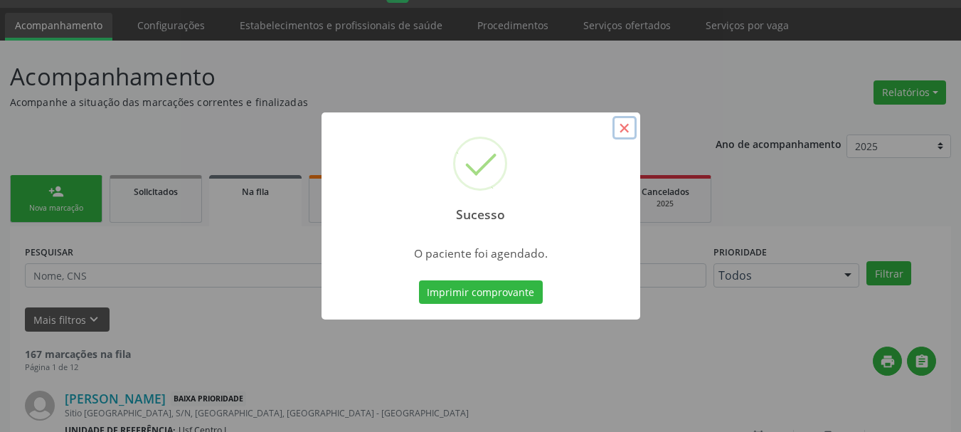
click at [631, 130] on button "×" at bounding box center [624, 128] width 24 height 24
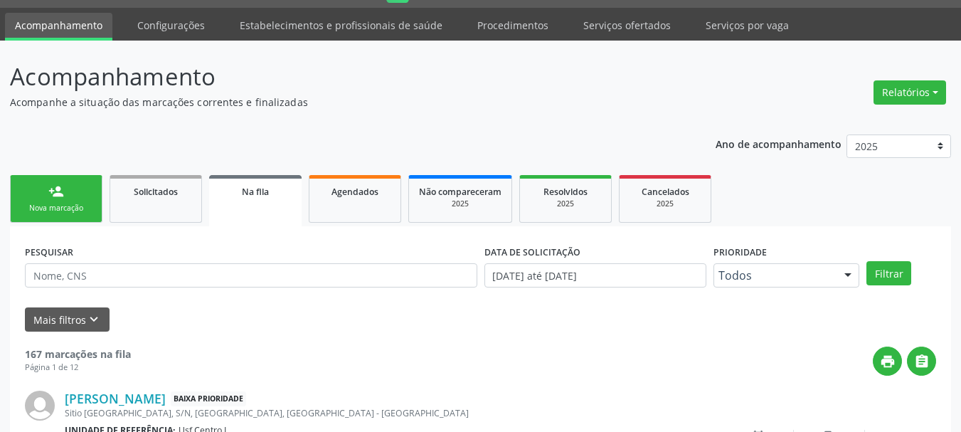
click at [24, 196] on link "person_add Nova marcação" at bounding box center [56, 199] width 92 height 48
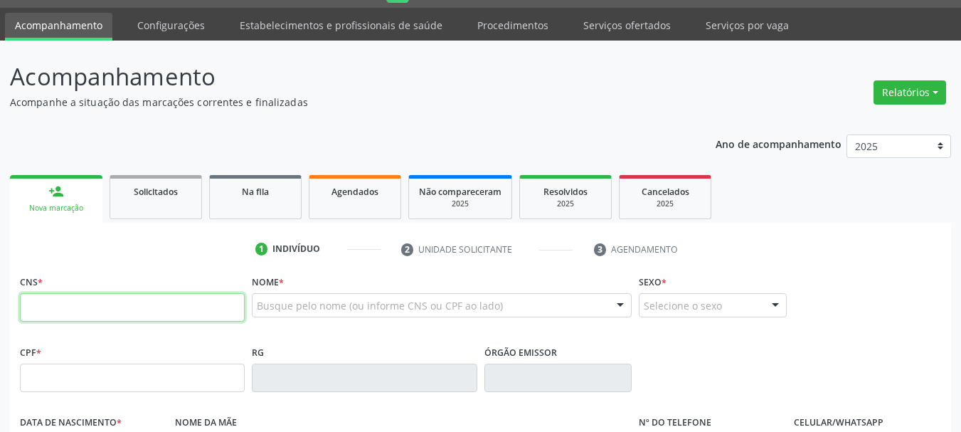
click at [203, 306] on input "text" at bounding box center [132, 307] width 225 height 28
type input "702 0023 3885 6687"
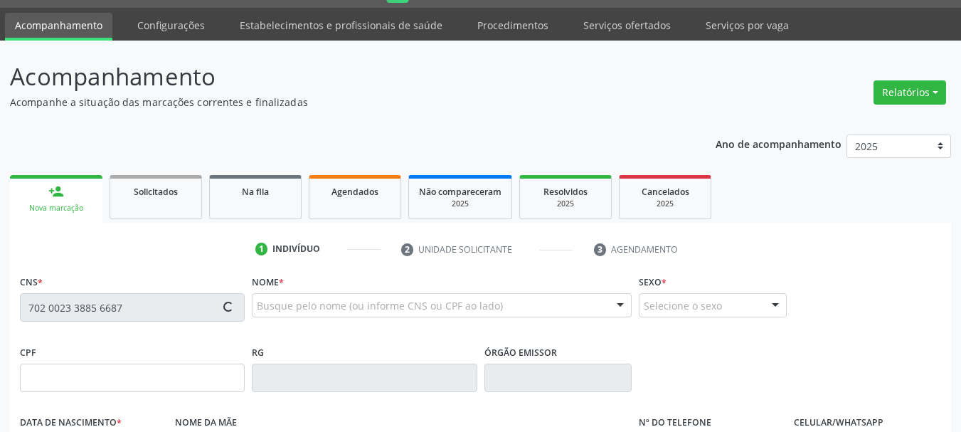
type input "2[DATE]"
type input "[PERSON_NAME]"
type input "[PHONE_NUMBER]"
type input "S/N"
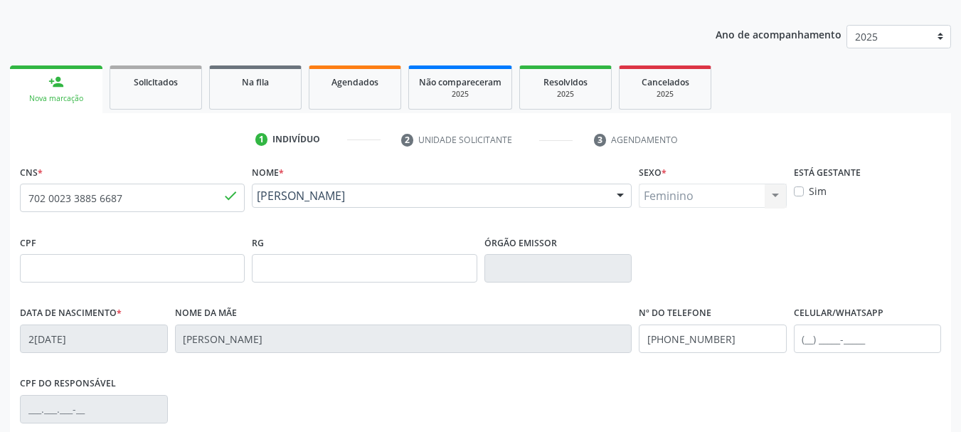
scroll to position [251, 0]
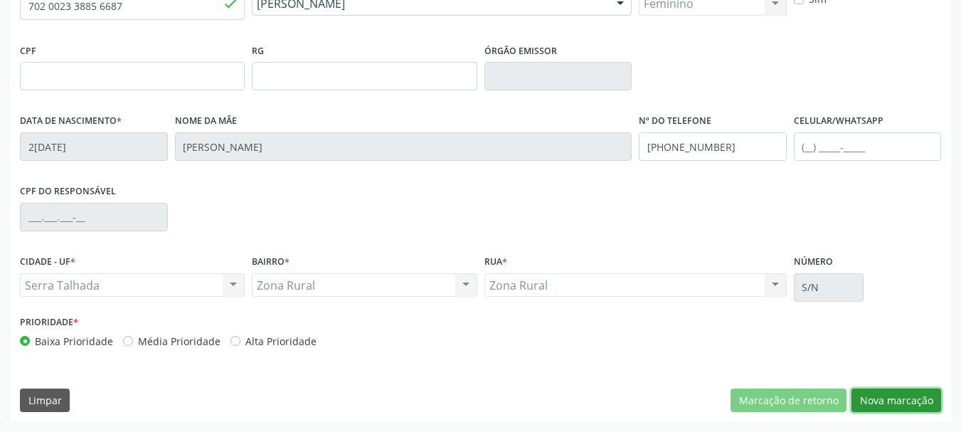
drag, startPoint x: 914, startPoint y: 400, endPoint x: 885, endPoint y: 396, distance: 29.5
click at [910, 400] on button "Nova marcação" at bounding box center [896, 400] width 90 height 24
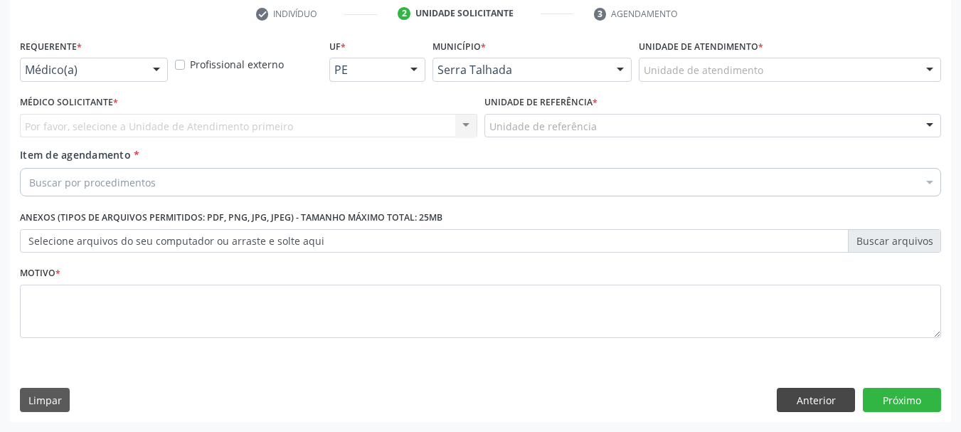
scroll to position [273, 0]
click at [149, 62] on div at bounding box center [156, 70] width 21 height 24
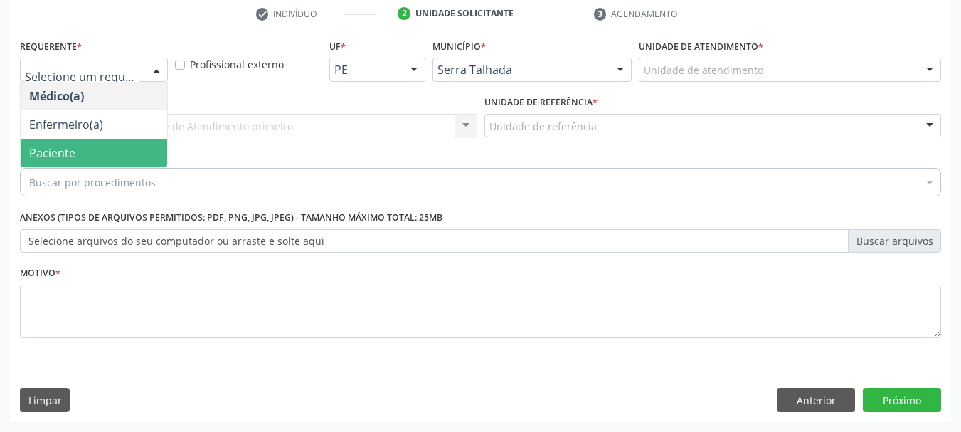
drag, startPoint x: 105, startPoint y: 147, endPoint x: 151, endPoint y: 124, distance: 52.1
click at [103, 147] on span "Paciente" at bounding box center [94, 153] width 146 height 28
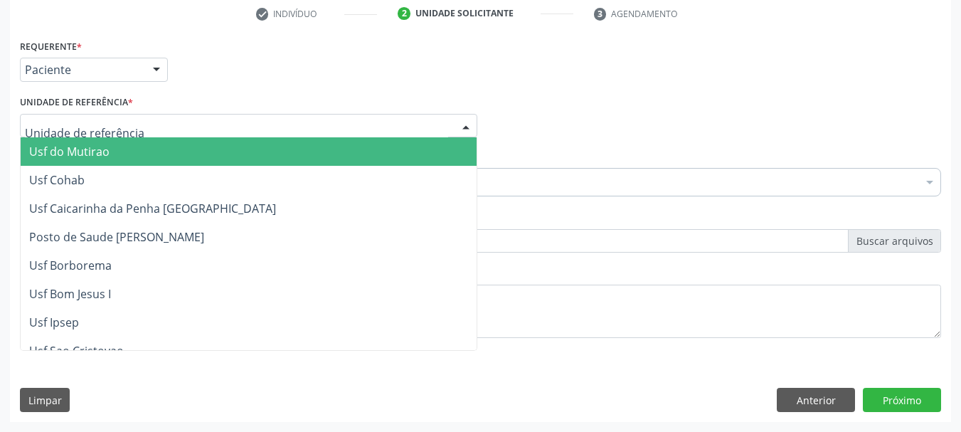
click at [141, 135] on div at bounding box center [248, 126] width 457 height 24
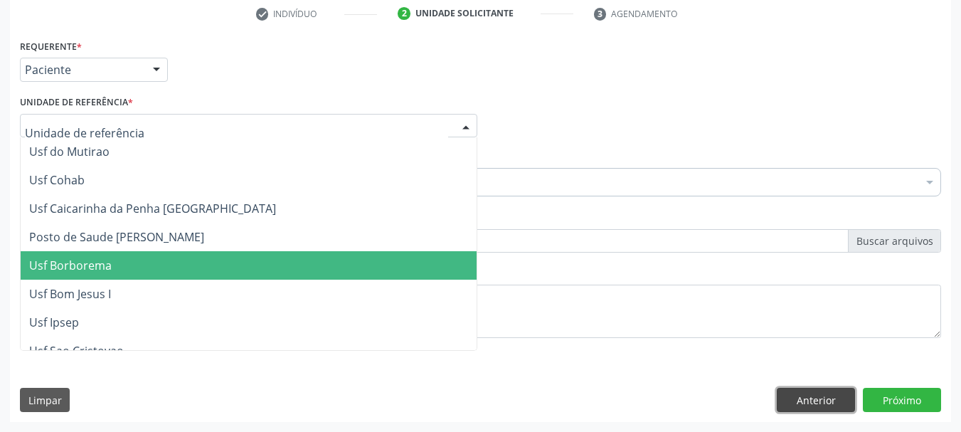
click at [817, 398] on button "Anterior" at bounding box center [815, 399] width 78 height 24
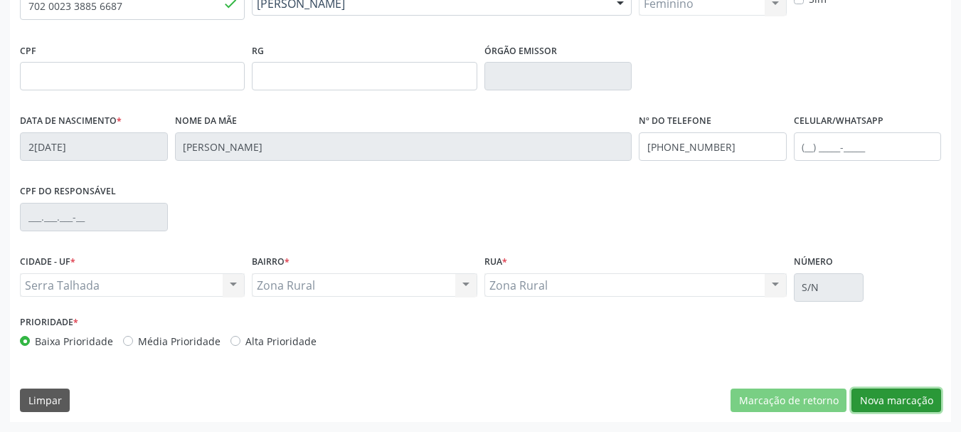
click at [899, 410] on button "Nova marcação" at bounding box center [896, 400] width 90 height 24
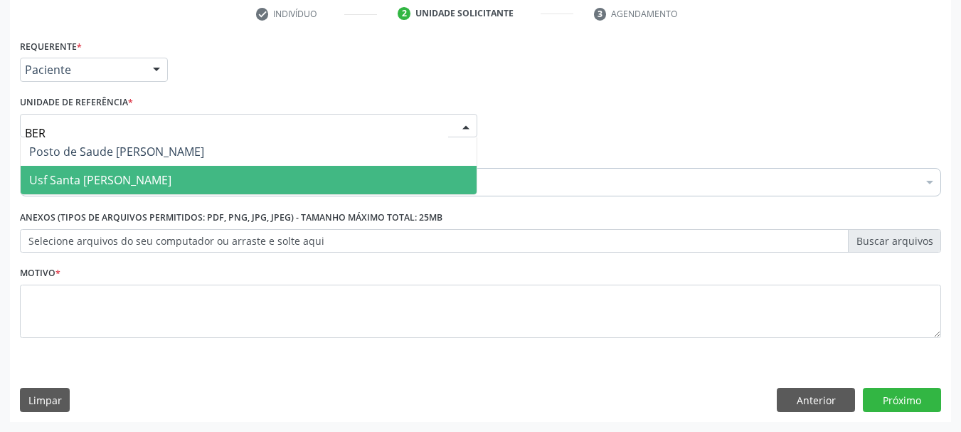
type input "[GEOGRAPHIC_DATA]"
click at [124, 176] on span "Usf Santa [PERSON_NAME]" at bounding box center [100, 180] width 142 height 16
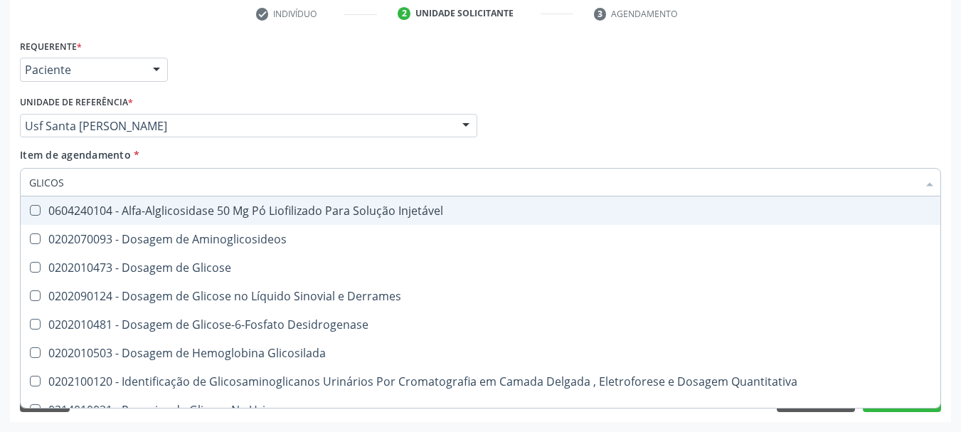
type input "GLICOSE"
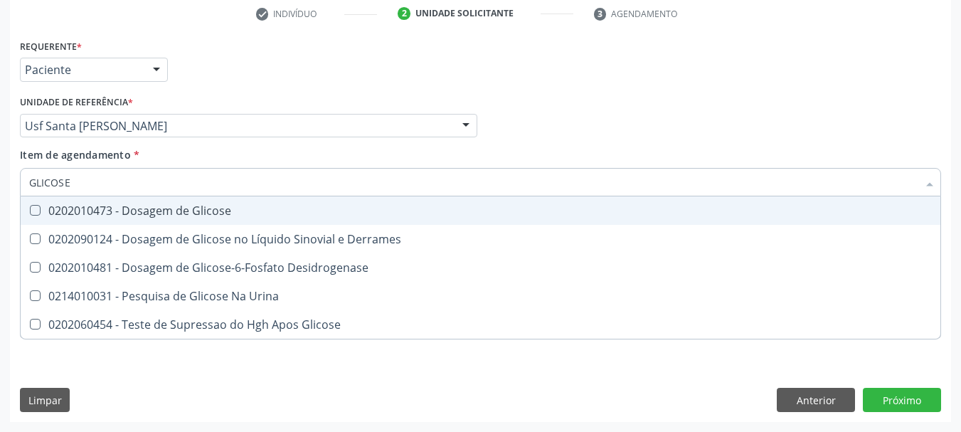
click at [113, 214] on div "0202010473 - Dosagem de Glicose" at bounding box center [480, 210] width 902 height 11
checkbox Glicose "true"
type input "GLICOSE"
click at [0, 223] on div "Acompanhamento Acompanhe a situação das marcações correntes e finalizadas Relat…" at bounding box center [480, 118] width 961 height 626
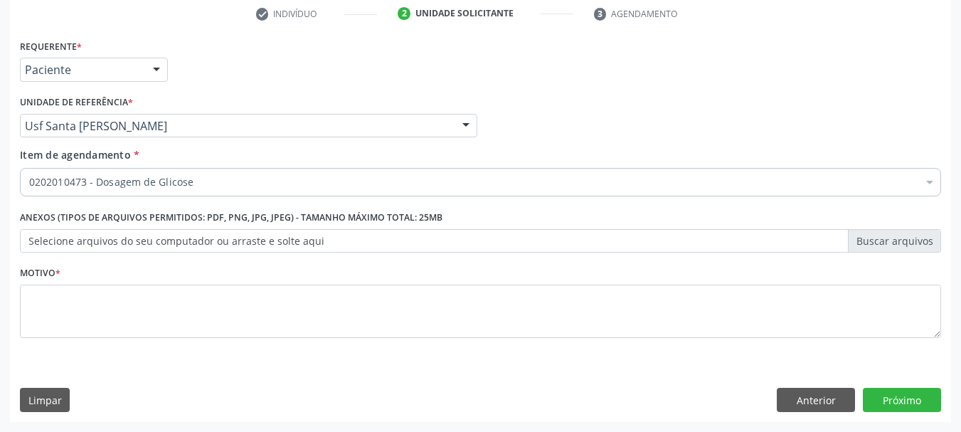
checkbox Glicose "true"
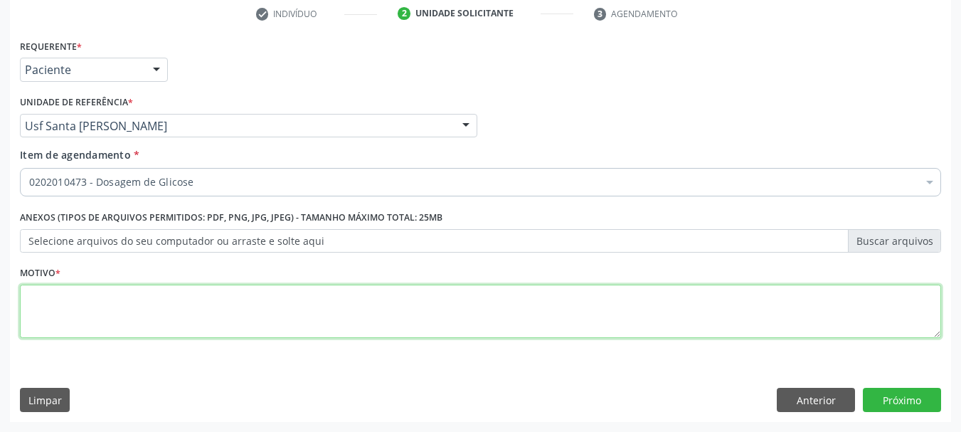
click at [46, 287] on textarea at bounding box center [480, 311] width 921 height 54
type textarea "*"
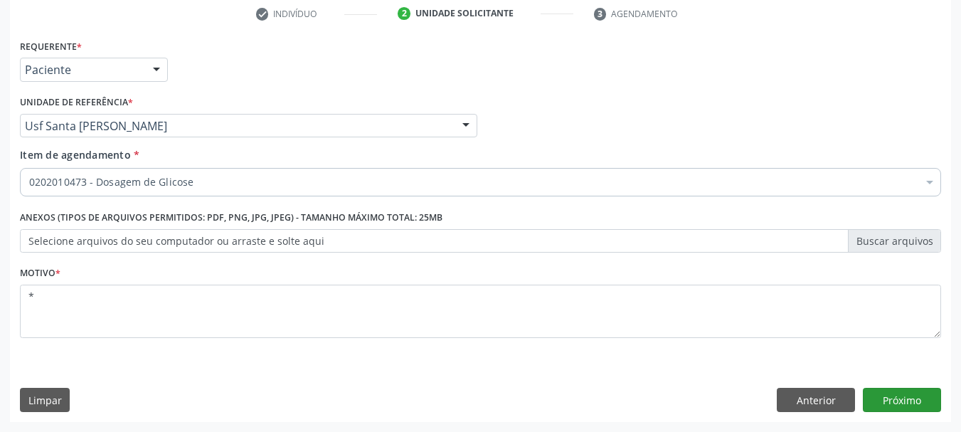
click at [899, 390] on div "Requerente * Paciente Médico(a) Enfermeiro(a) Paciente Nenhum resultado encontr…" at bounding box center [480, 229] width 941 height 386
click at [895, 402] on button "Próximo" at bounding box center [901, 399] width 78 height 24
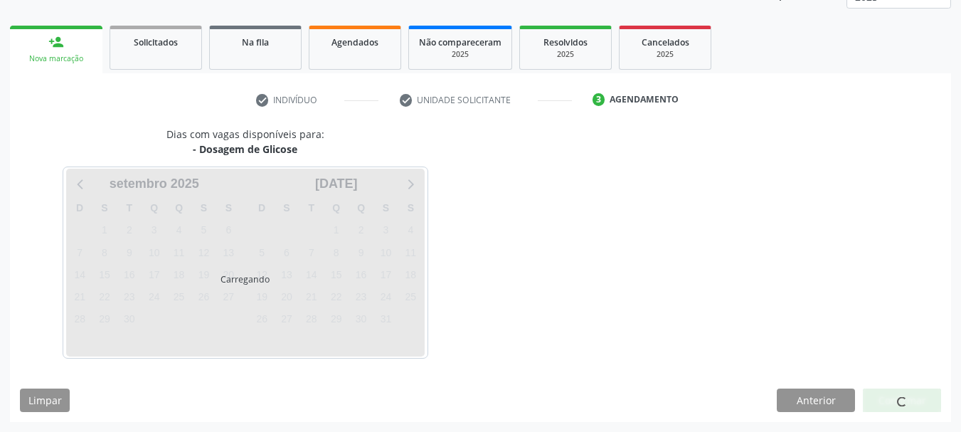
scroll to position [187, 0]
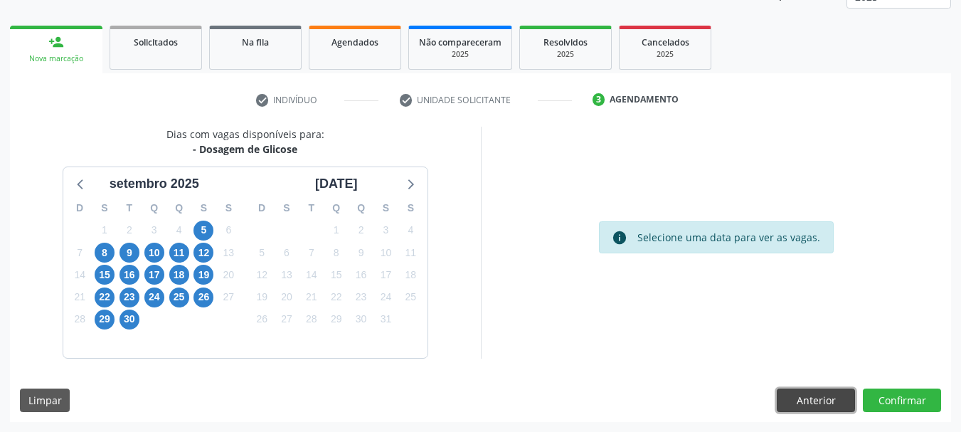
click at [818, 408] on button "Anterior" at bounding box center [815, 400] width 78 height 24
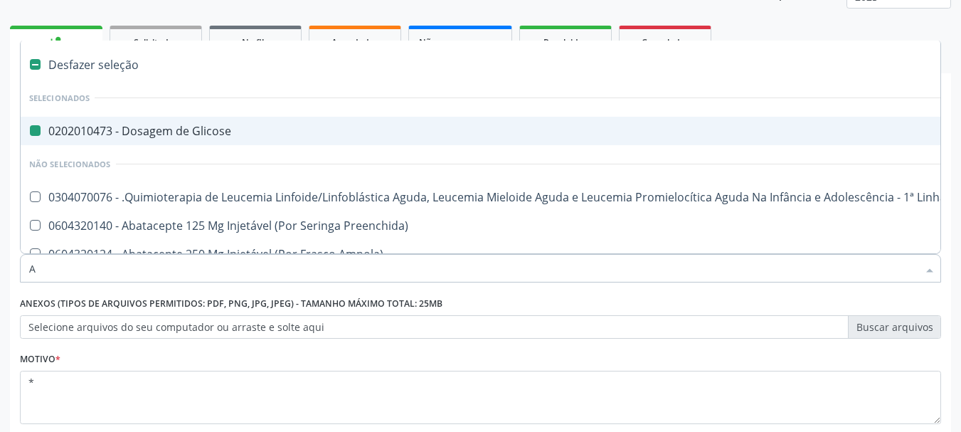
type input "AC"
checkbox Glicose "false"
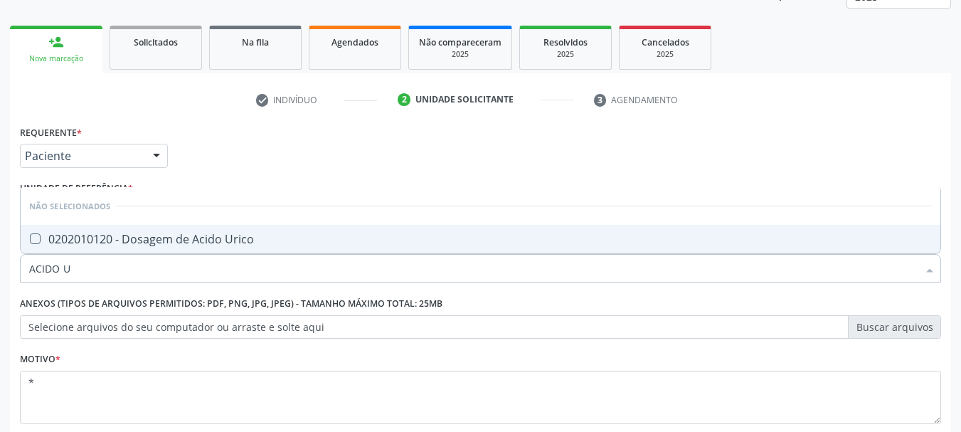
type input "ACIDO UR"
drag, startPoint x: 166, startPoint y: 250, endPoint x: 156, endPoint y: 269, distance: 21.6
click at [166, 250] on span "0202010120 - Dosagem de Acido Urico" at bounding box center [480, 239] width 919 height 28
checkbox Urico "true"
drag, startPoint x: 150, startPoint y: 267, endPoint x: 0, endPoint y: 264, distance: 150.0
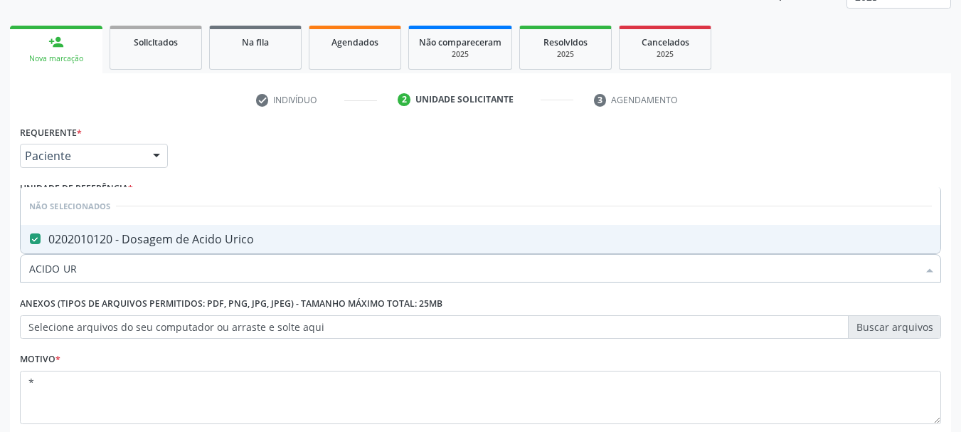
click at [0, 266] on div "Acompanhamento Acompanhe a situação das marcações correntes e finalizadas Relat…" at bounding box center [480, 204] width 961 height 626
type input "CR"
checkbox Urico "false"
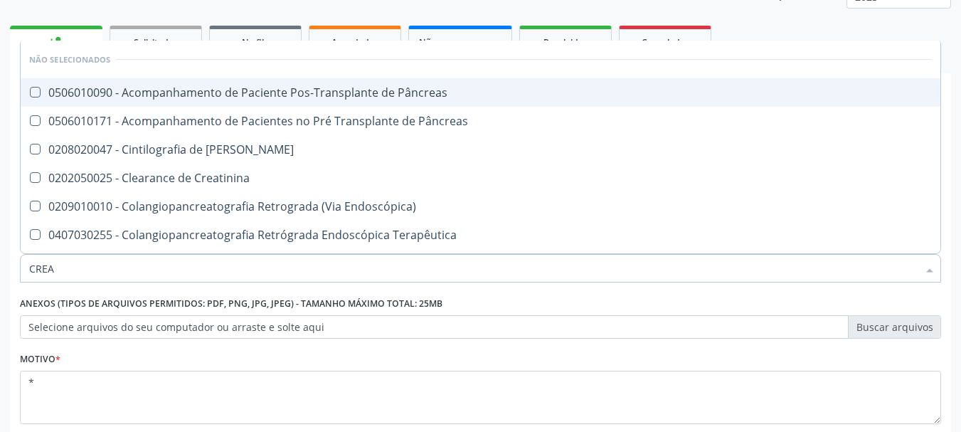
type input "CREAT"
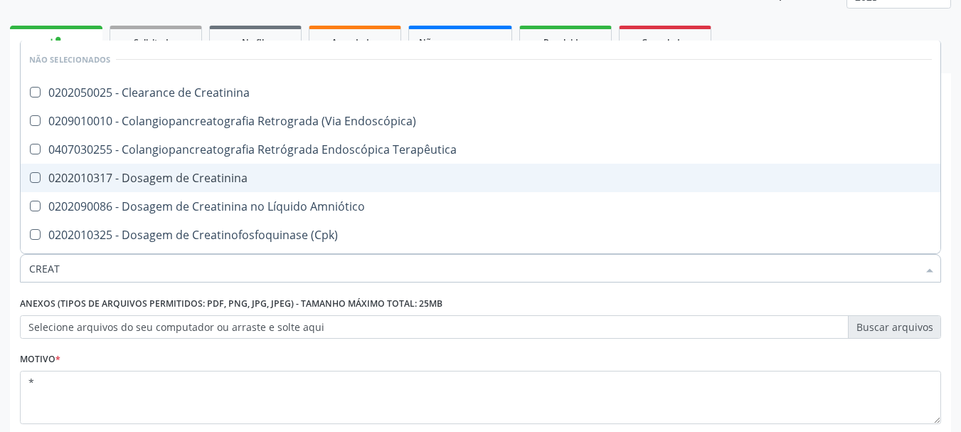
drag, startPoint x: 59, startPoint y: 182, endPoint x: 53, endPoint y: 223, distance: 41.0
click at [59, 183] on div "0202010317 - Dosagem de Creatinina" at bounding box center [480, 177] width 902 height 11
checkbox Creatinina "true"
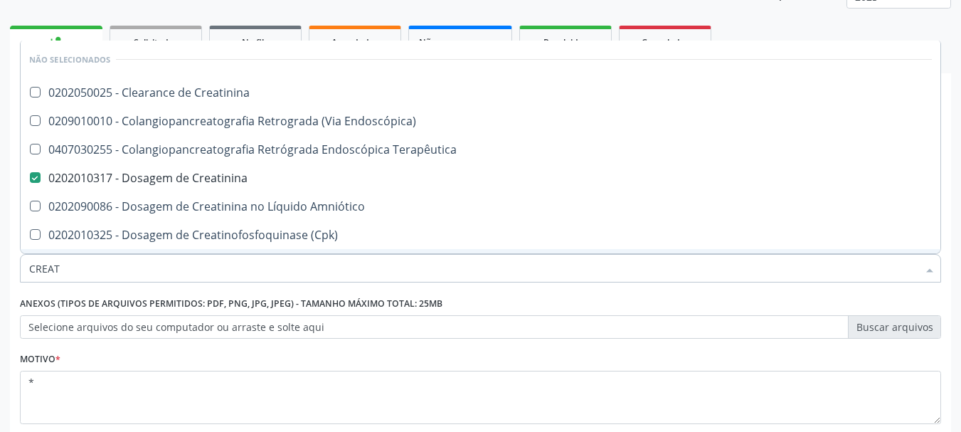
drag, startPoint x: 70, startPoint y: 271, endPoint x: 0, endPoint y: 248, distance: 74.0
click at [0, 248] on div "Acompanhamento Acompanhe a situação das marcações correntes e finalizadas Relat…" at bounding box center [480, 204] width 961 height 626
type input "U"
checkbox Creatinina "false"
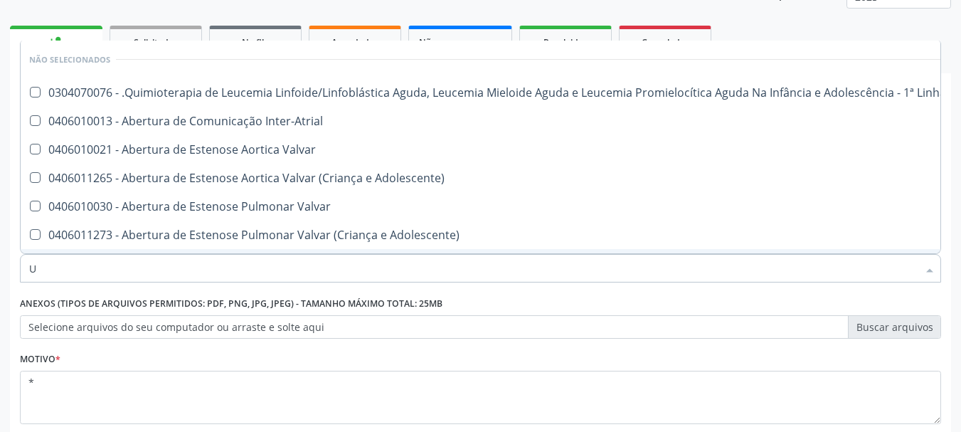
type input "UR"
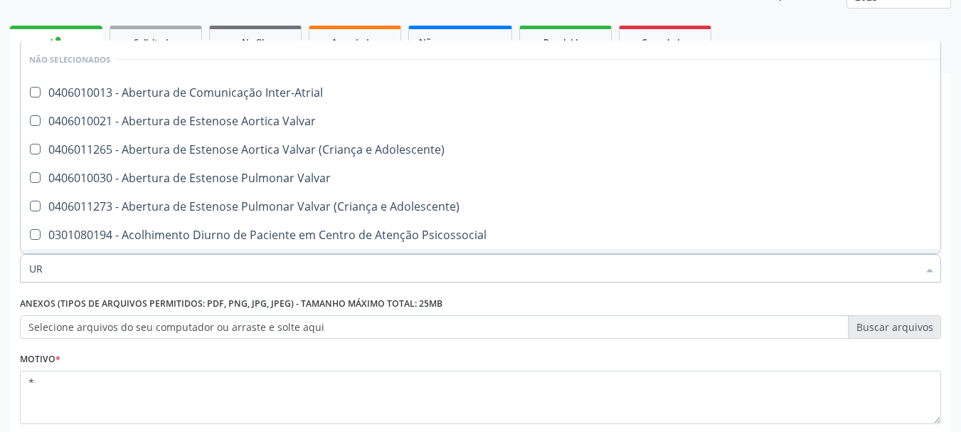
checkbox Urico "true"
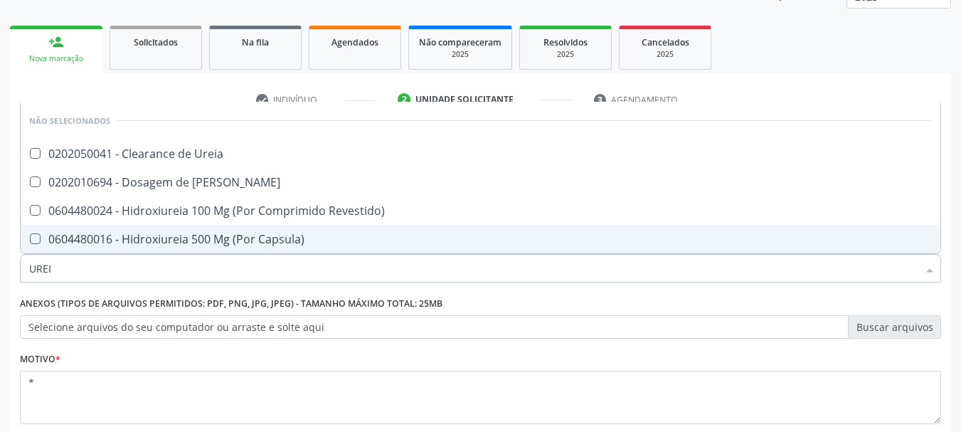
type input "UREIA"
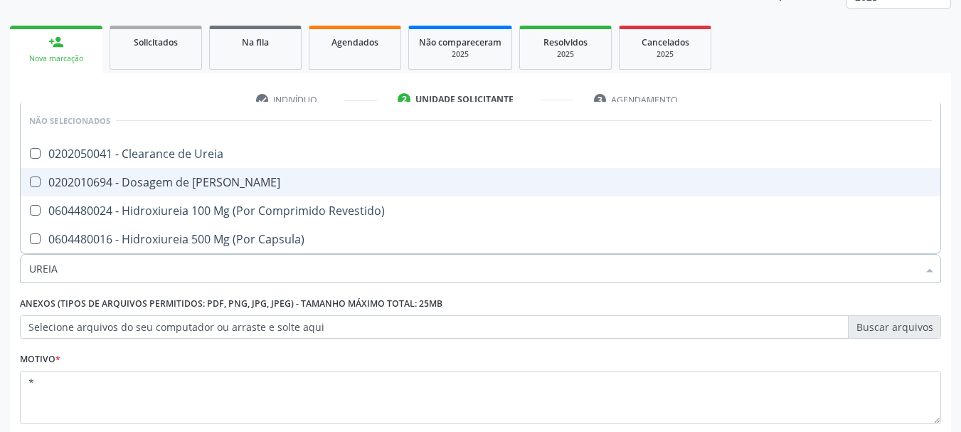
click at [55, 171] on span "0202010694 - Dosagem de [PERSON_NAME]" at bounding box center [480, 182] width 919 height 28
checkbox Ureia "true"
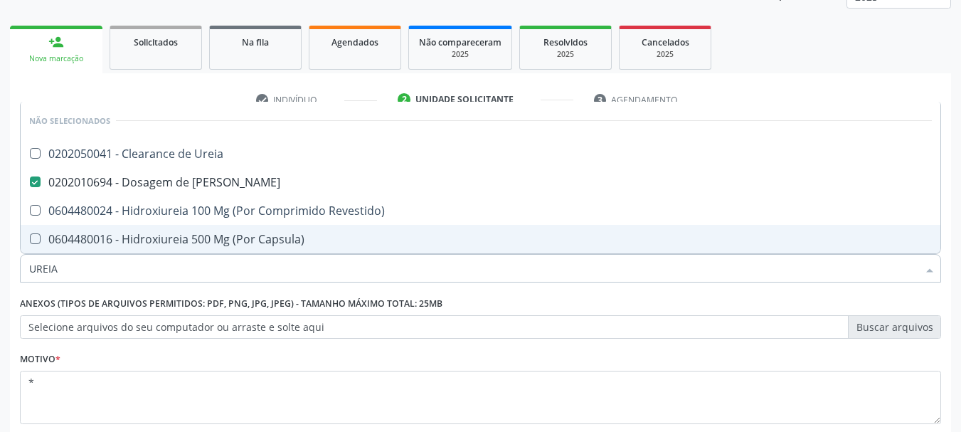
drag, startPoint x: 54, startPoint y: 271, endPoint x: 0, endPoint y: 274, distance: 54.1
click at [0, 274] on div "Acompanhamento Acompanhe a situação das marcações correntes e finalizadas Relat…" at bounding box center [480, 204] width 961 height 626
type input "CO"
checkbox Ureia "true"
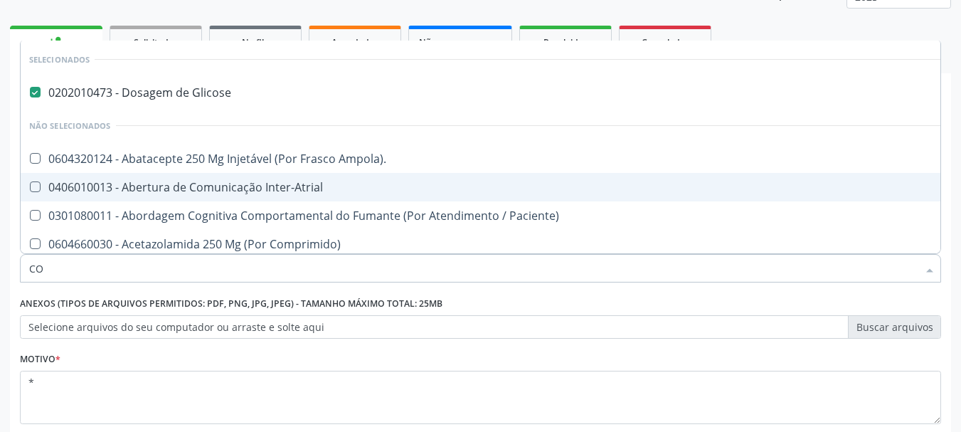
type input "COL"
checkbox Glicose "false"
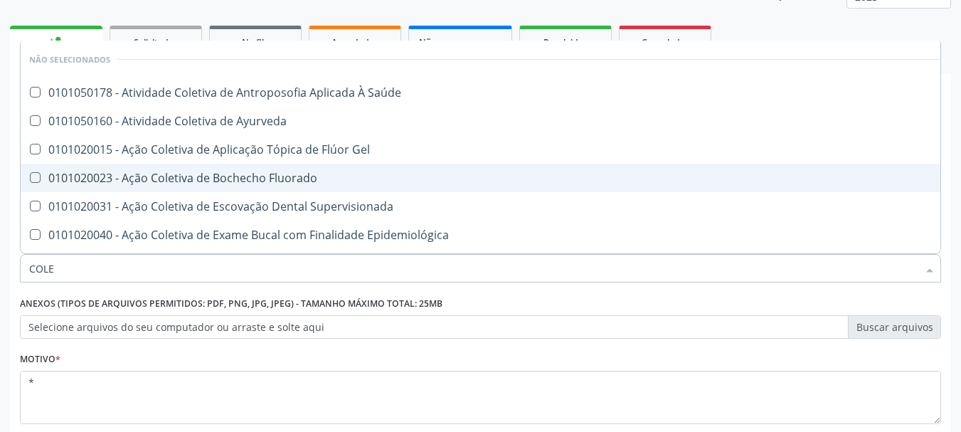
type input "COLES"
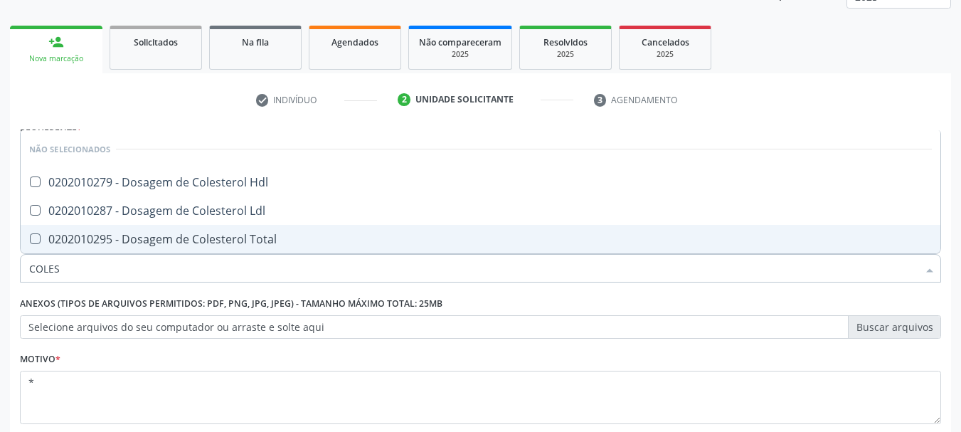
drag, startPoint x: 159, startPoint y: 229, endPoint x: 161, endPoint y: 220, distance: 8.8
click at [160, 225] on span "0202010295 - Dosagem de Colesterol Total" at bounding box center [480, 239] width 919 height 28
checkbox Total "true"
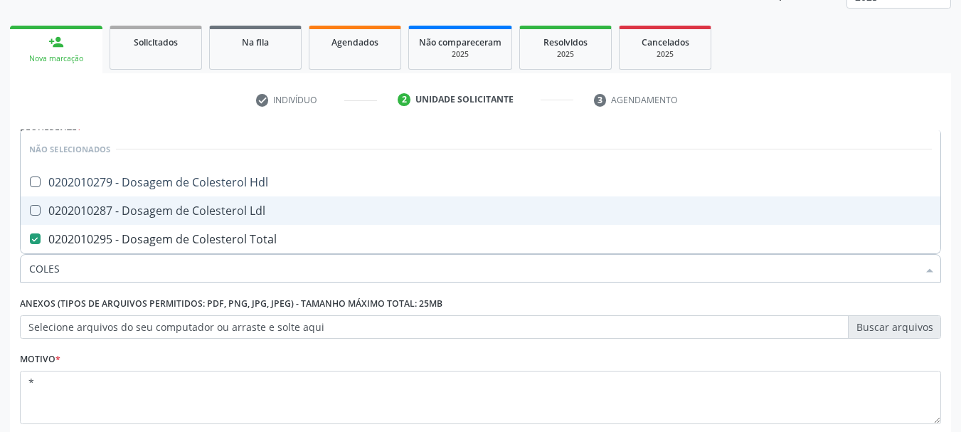
drag, startPoint x: 161, startPoint y: 208, endPoint x: 164, endPoint y: 189, distance: 19.4
click at [161, 205] on div "0202010287 - Dosagem de Colesterol Ldl" at bounding box center [480, 210] width 902 height 11
checkbox Ldl "true"
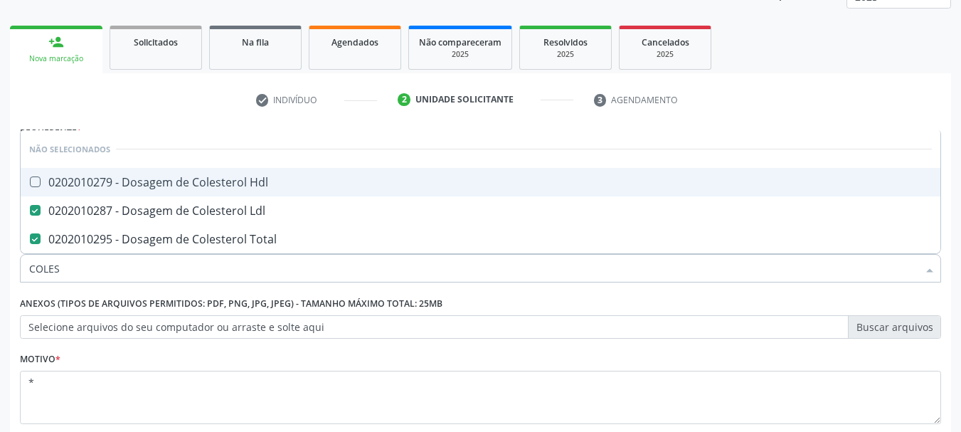
drag, startPoint x: 164, startPoint y: 189, endPoint x: 152, endPoint y: 221, distance: 34.2
click at [164, 190] on span "0202010279 - Dosagem de Colesterol Hdl" at bounding box center [480, 182] width 919 height 28
checkbox Hdl "true"
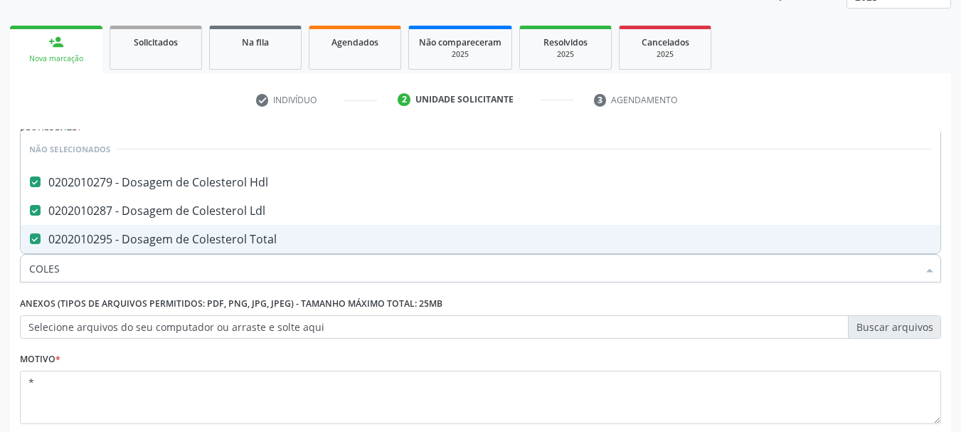
drag, startPoint x: 33, startPoint y: 255, endPoint x: 0, endPoint y: 264, distance: 34.2
click at [0, 264] on div "Acompanhamento Acompanhe a situação das marcações correntes e finalizadas Relat…" at bounding box center [480, 204] width 961 height 626
type input "T"
checkbox Hdl "false"
checkbox Total "false"
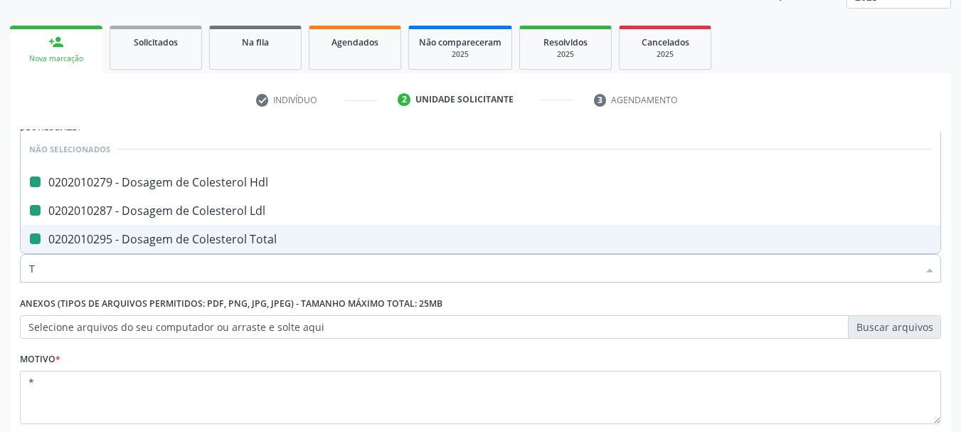
checkbox Ldl "false"
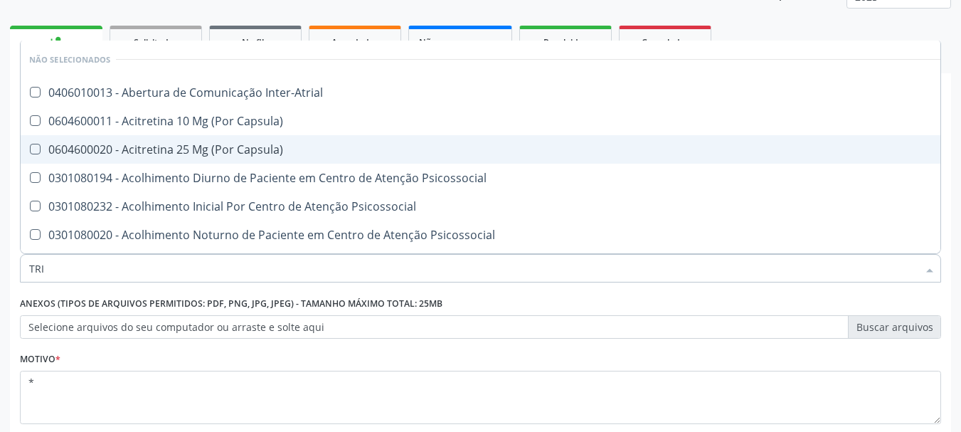
type input "TRIG"
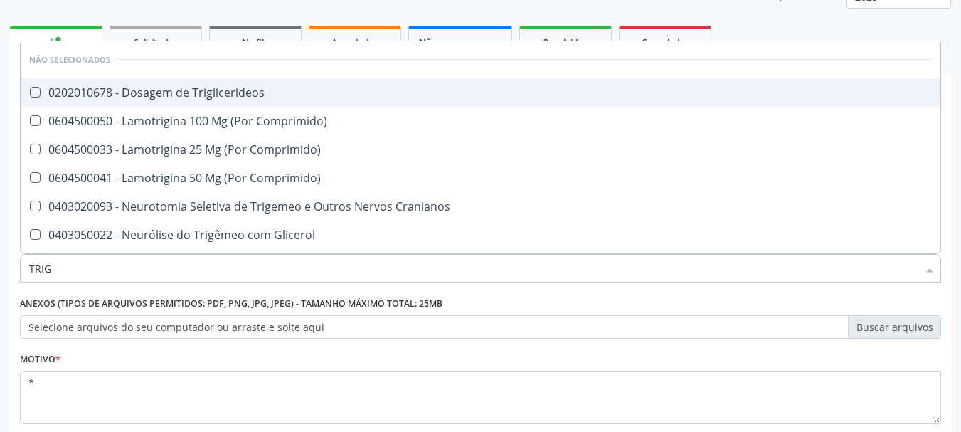
click at [110, 75] on li "Não selecionados" at bounding box center [480, 60] width 919 height 38
click at [95, 87] on div "0202010678 - Dosagem de Triglicerideos" at bounding box center [480, 92] width 902 height 11
checkbox Triglicerideos "true"
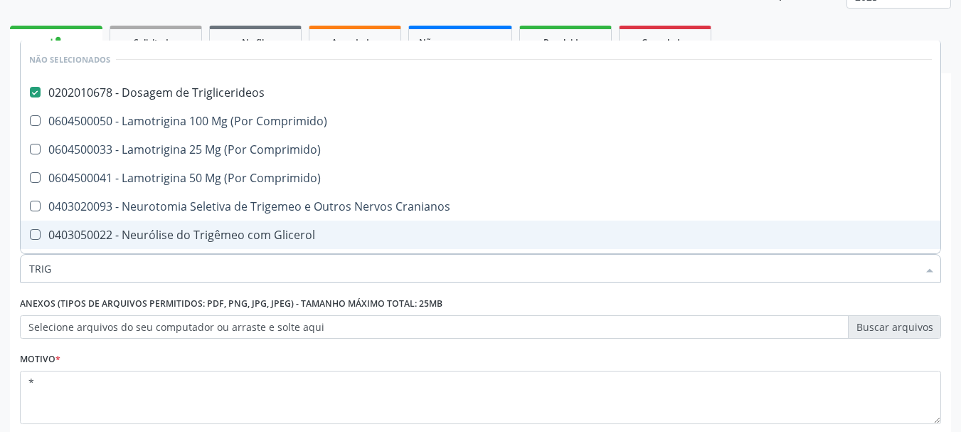
drag, startPoint x: 73, startPoint y: 268, endPoint x: 0, endPoint y: 265, distance: 73.3
click at [0, 266] on div "Acompanhamento Acompanhe a situação das marcações correntes e finalizadas Relat…" at bounding box center [480, 204] width 961 height 626
type input "TG"
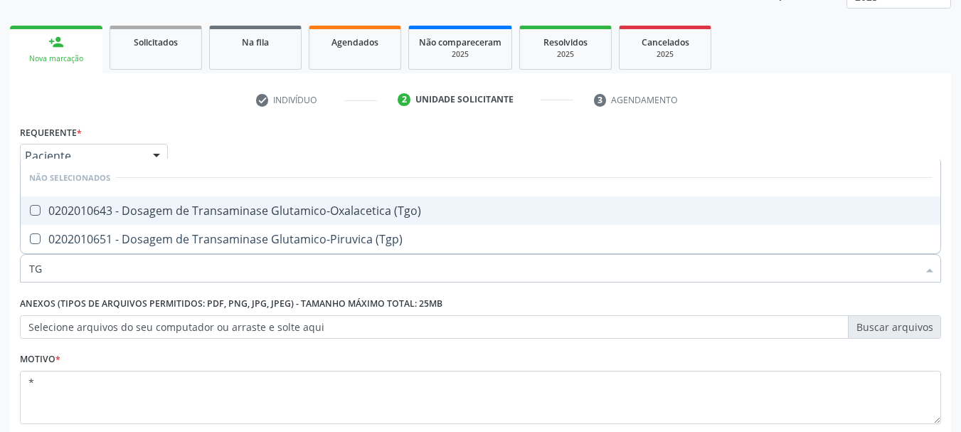
drag, startPoint x: 36, startPoint y: 213, endPoint x: 55, endPoint y: 217, distance: 19.0
click at [43, 214] on div "0202010643 - Dosagem de Transaminase Glutamico-Oxalacetica (Tgo)" at bounding box center [480, 210] width 902 height 11
checkbox \(Tgo\) "true"
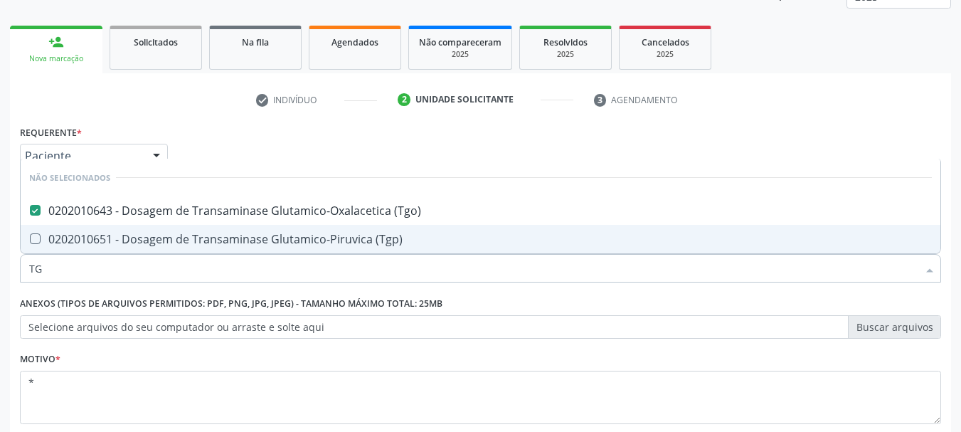
click at [0, 278] on div "Acompanhamento Acompanhe a situação das marcações correntes e finalizadas Relat…" at bounding box center [480, 204] width 961 height 626
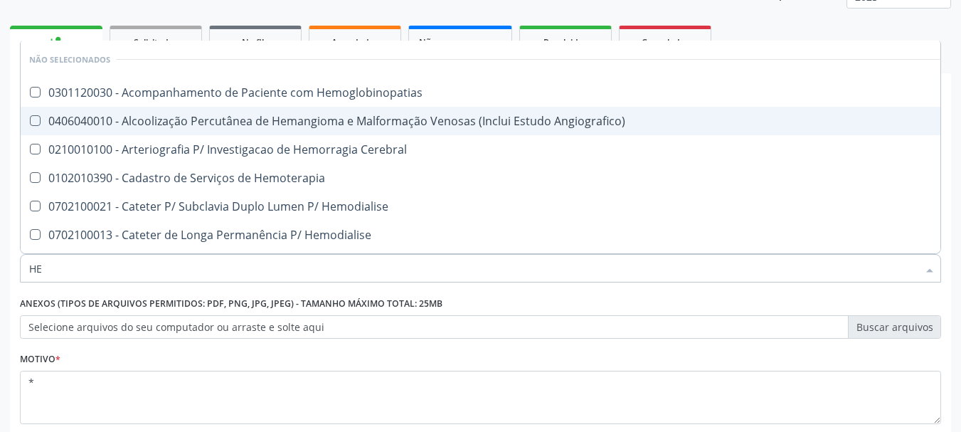
type input "HEM"
checkbox Hemoglobinopatias "false"
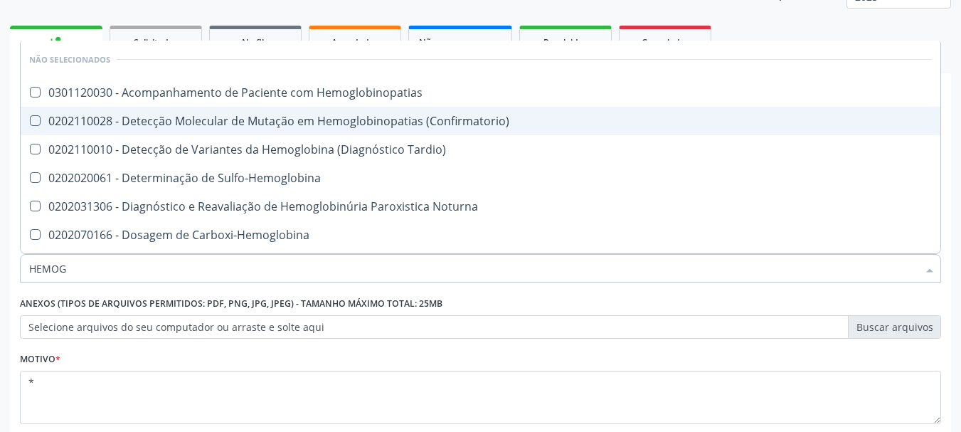
type input "HEMOGR"
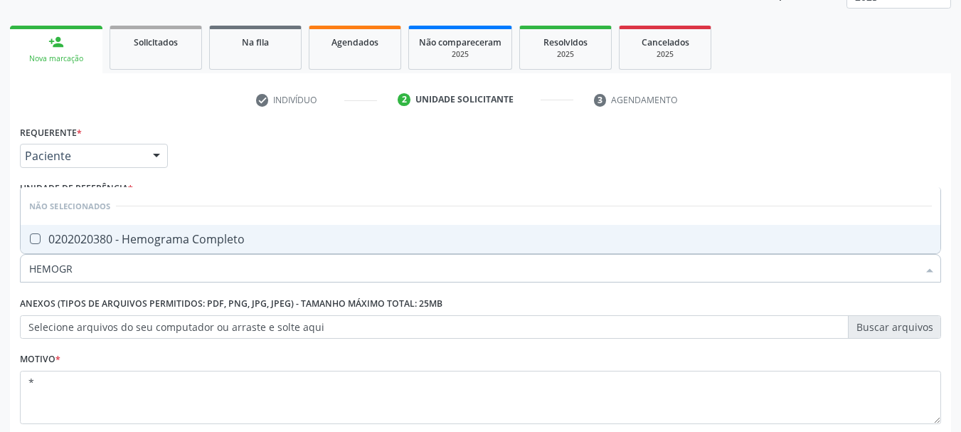
click at [55, 228] on span "0202020380 - Hemograma Completo" at bounding box center [480, 239] width 919 height 28
checkbox Completo "true"
click at [0, 279] on div "Acompanhamento Acompanhe a situação das marcações correntes e finalizadas Relat…" at bounding box center [480, 204] width 961 height 626
type input "TSH"
checkbox Completo "false"
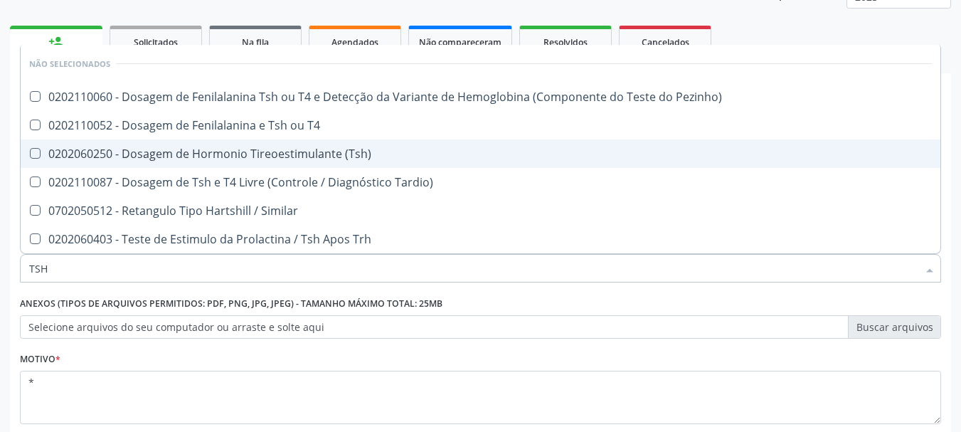
click at [90, 152] on div "0202060250 - Dosagem de Hormonio Tireoestimulante (Tsh)" at bounding box center [480, 153] width 902 height 11
checkbox \(Tsh\) "true"
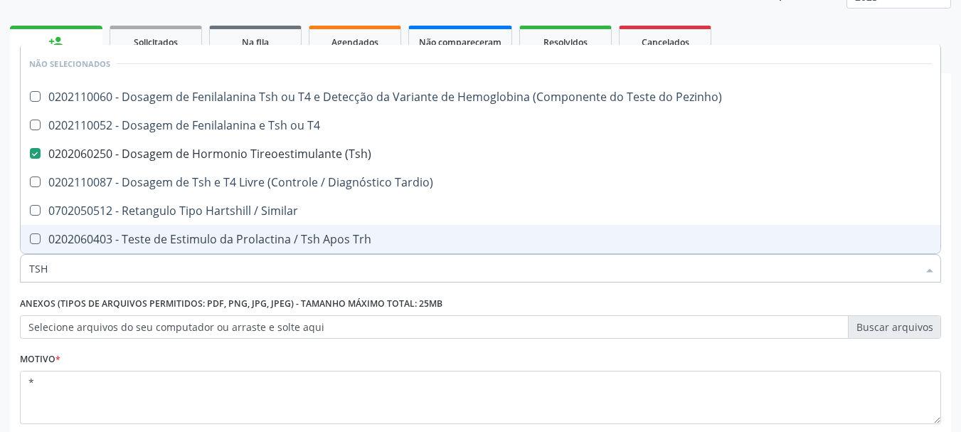
click at [0, 270] on div "Acompanhamento Acompanhe a situação das marcações correntes e finalizadas Relat…" at bounding box center [480, 204] width 961 height 626
checkbox Pezinho\) "true"
checkbox \(Tsh\) "false"
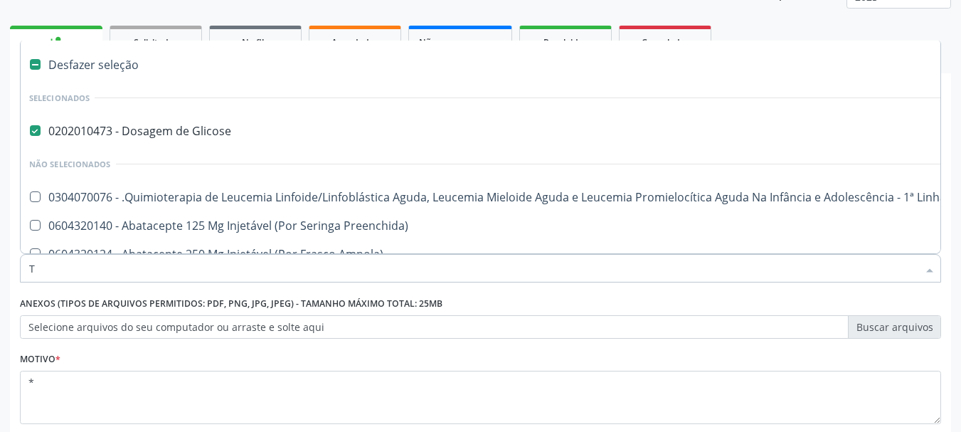
type input "T4"
checkbox Glicose "false"
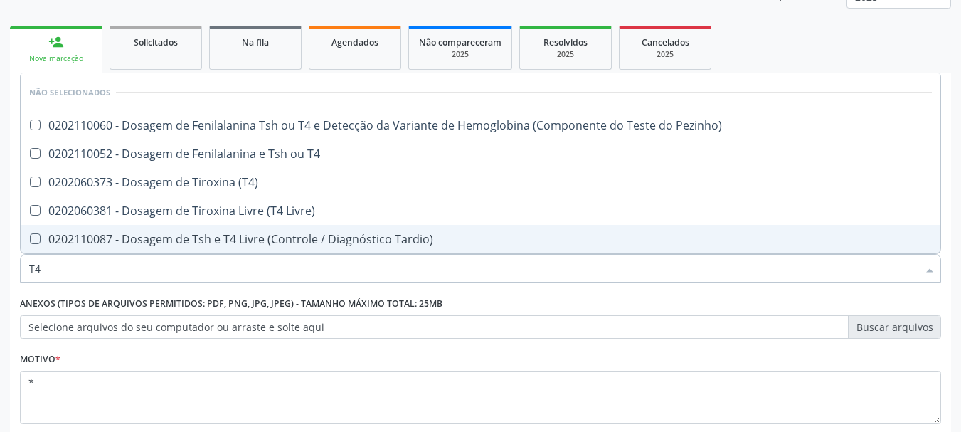
type input "T4 L"
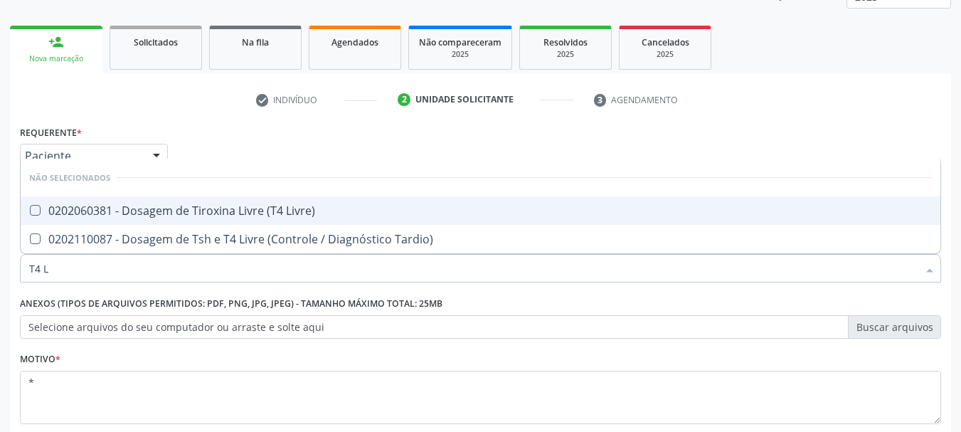
drag, startPoint x: 57, startPoint y: 213, endPoint x: 76, endPoint y: 223, distance: 21.6
click at [58, 214] on div "0202060381 - Dosagem de Tiroxina Livre (T4 Livre)" at bounding box center [480, 210] width 902 height 11
checkbox Livre\) "true"
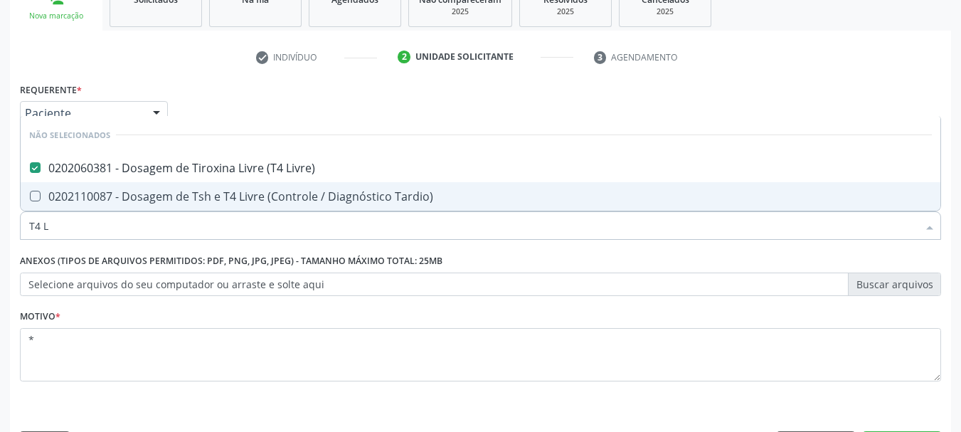
scroll to position [273, 0]
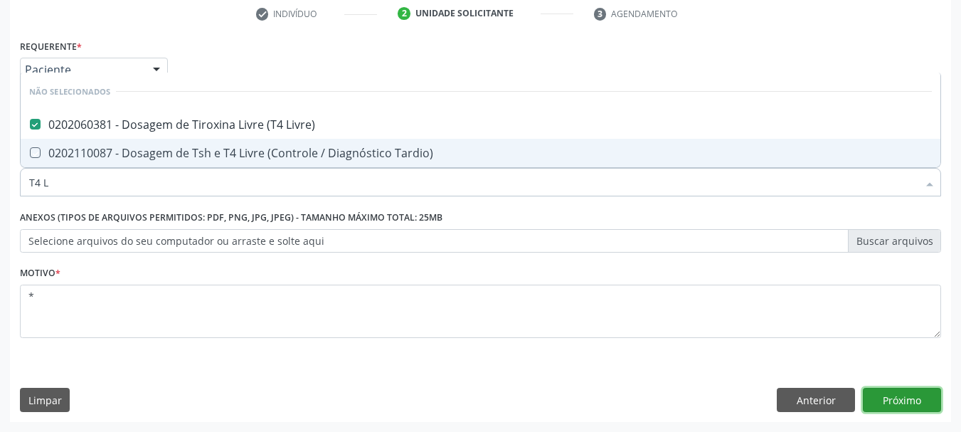
click at [924, 405] on button "Próximo" at bounding box center [901, 399] width 78 height 24
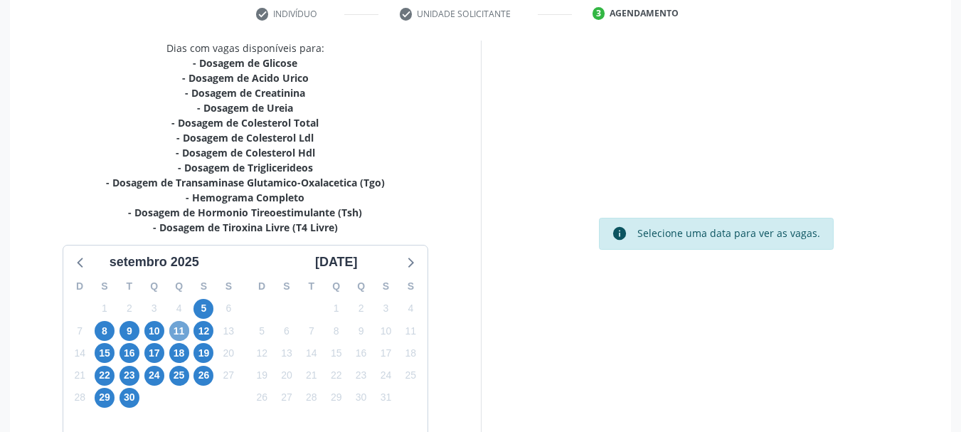
click at [176, 330] on span "11" at bounding box center [179, 331] width 20 height 20
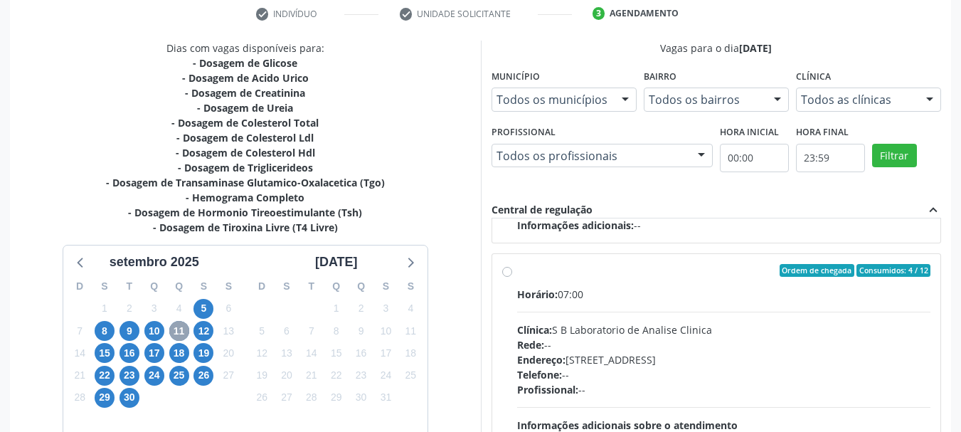
scroll to position [415, 0]
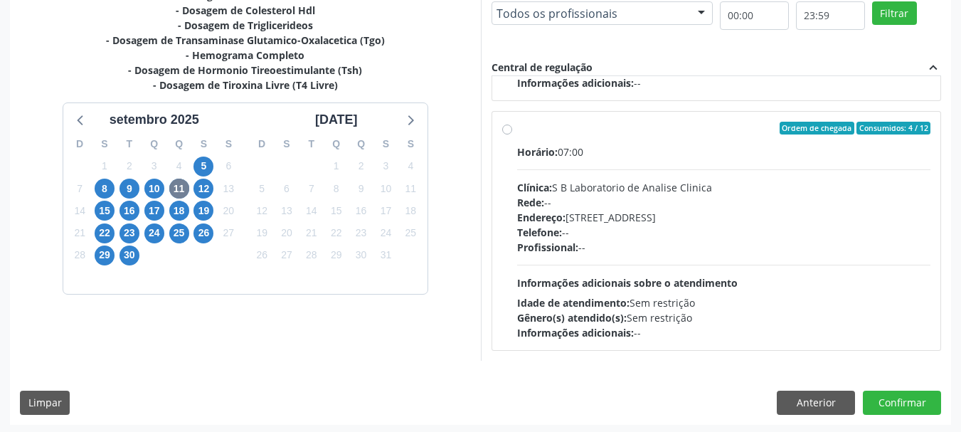
click at [652, 142] on label "Ordem de chegada Consumidos: 4 / 12 Horário: 07:00 Clínica: S B Laboratorio de …" at bounding box center [724, 231] width 414 height 218
click at [512, 134] on input "Ordem de chegada Consumidos: 4 / 12 Horário: 07:00 Clínica: S B Laboratorio de …" at bounding box center [507, 128] width 10 height 13
radio input "true"
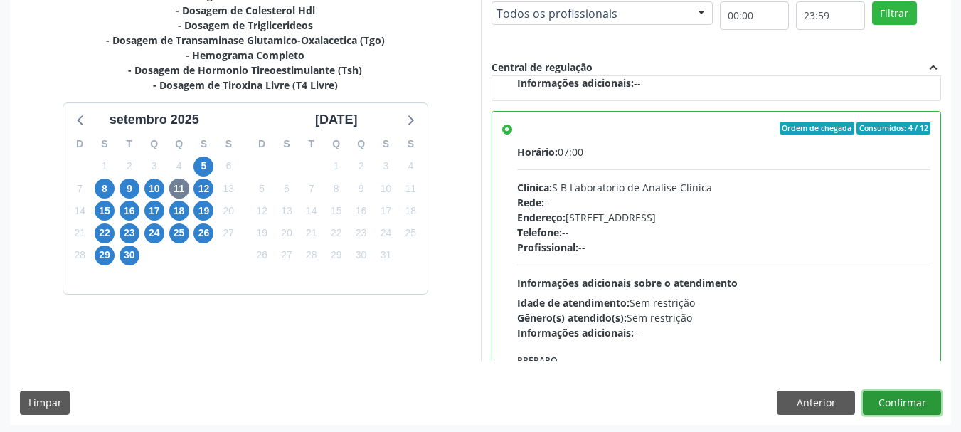
drag, startPoint x: 895, startPoint y: 410, endPoint x: 830, endPoint y: 424, distance: 66.9
click at [894, 411] on button "Confirmar" at bounding box center [901, 402] width 78 height 24
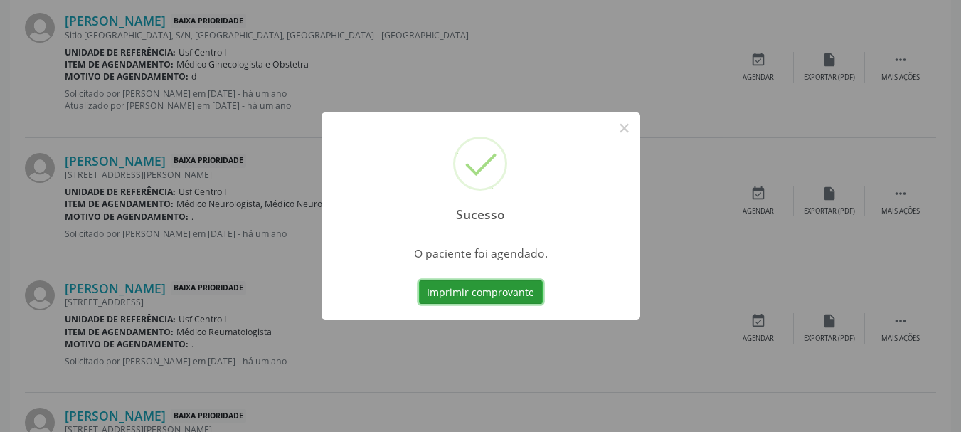
scroll to position [38, 0]
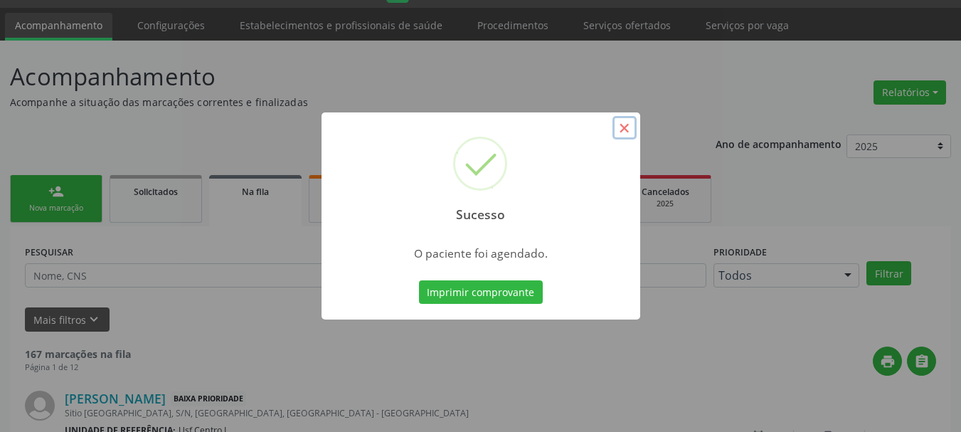
drag, startPoint x: 623, startPoint y: 137, endPoint x: 340, endPoint y: 172, distance: 285.1
click at [619, 137] on button "×" at bounding box center [624, 128] width 24 height 24
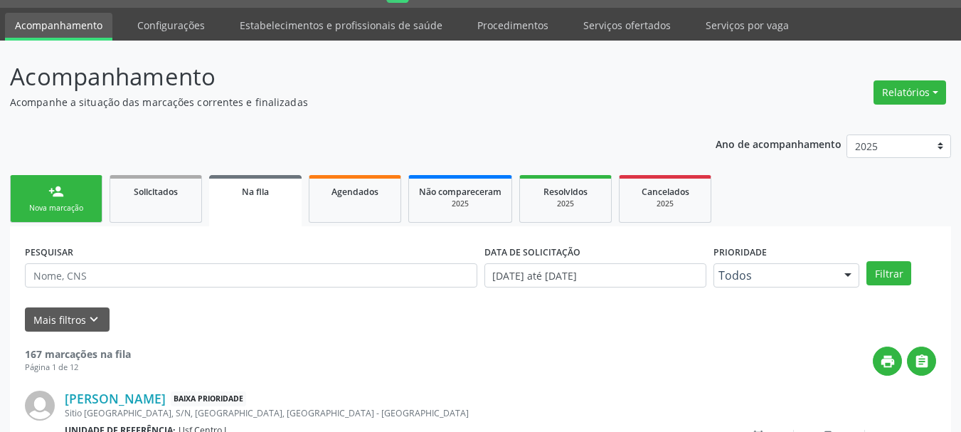
click at [50, 221] on link "person_add Nova marcação" at bounding box center [56, 199] width 92 height 48
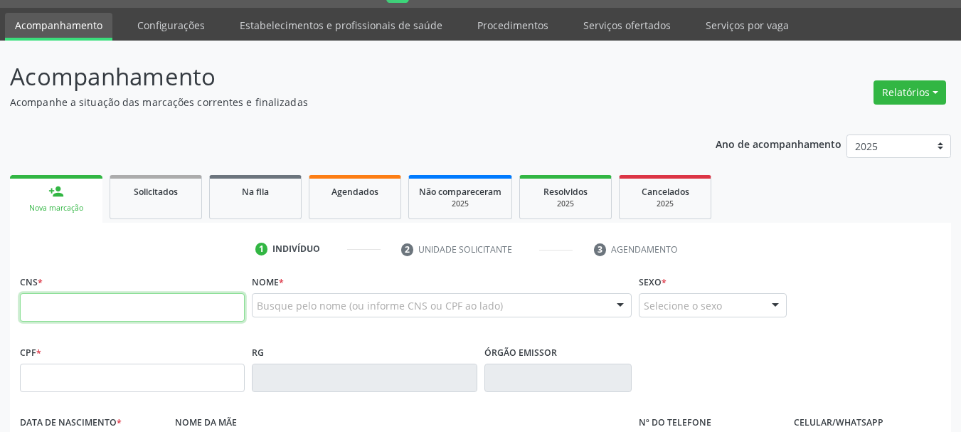
click at [111, 299] on input "text" at bounding box center [132, 307] width 225 height 28
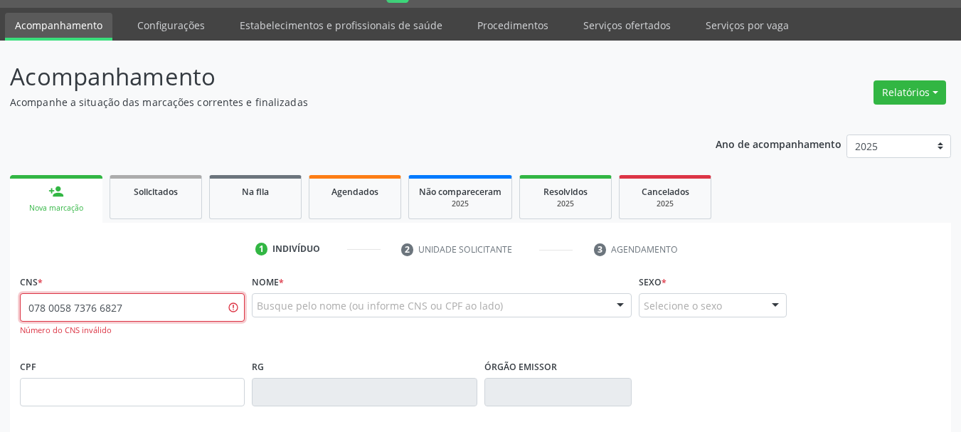
type input "078 0058 7376 6827"
click at [0, 308] on div "Acompanhamento Acompanhe a situação das marcações correntes e finalizadas Relat…" at bounding box center [480, 394] width 961 height 707
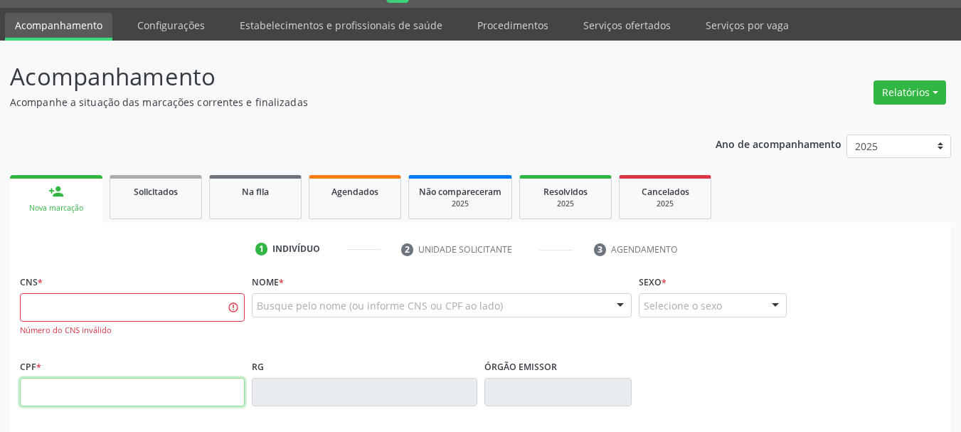
click at [184, 385] on input "text" at bounding box center [132, 392] width 225 height 28
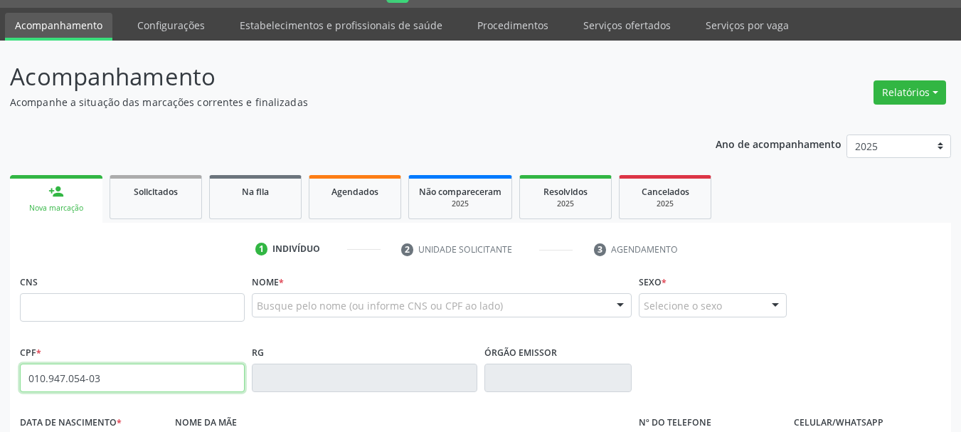
type input "010.947.054-03"
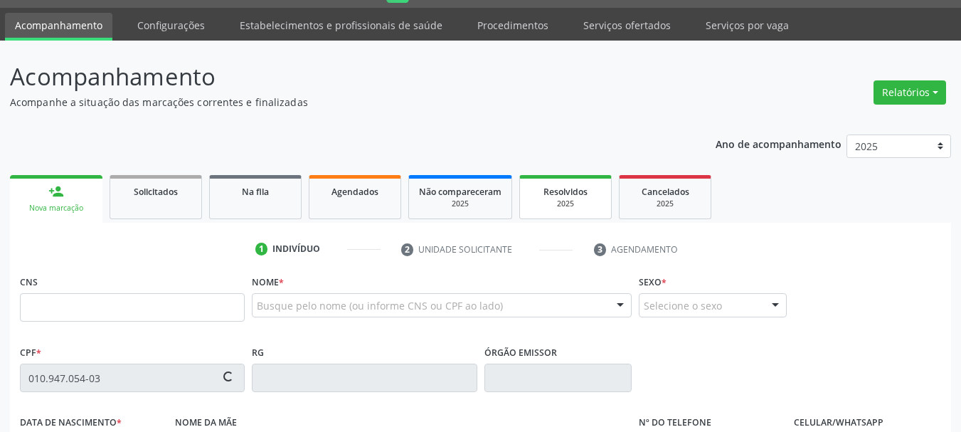
type input "708 0058 7376 6827"
type input "[DATE]"
type input "[PERSON_NAME]"
type input "[PHONE_NUMBER]"
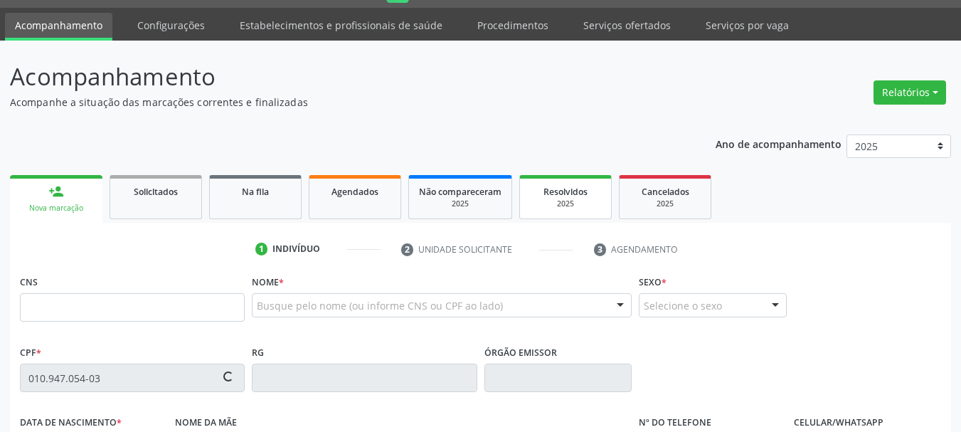
type input "8"
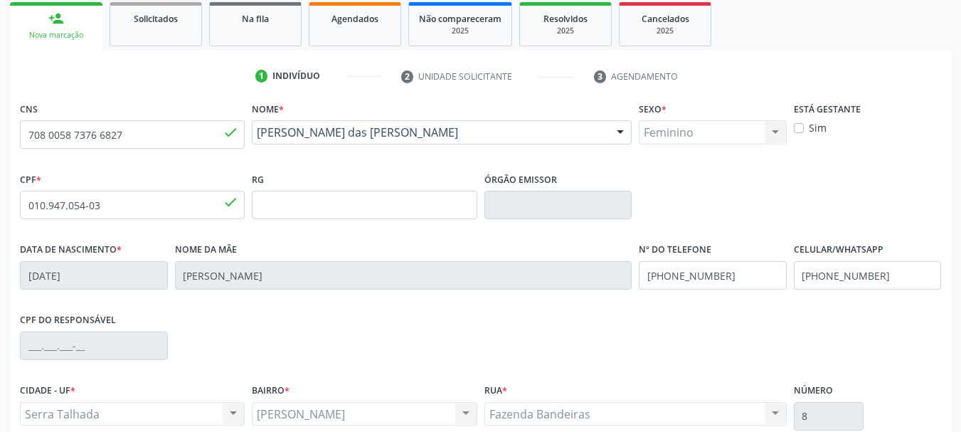
scroll to position [339, 0]
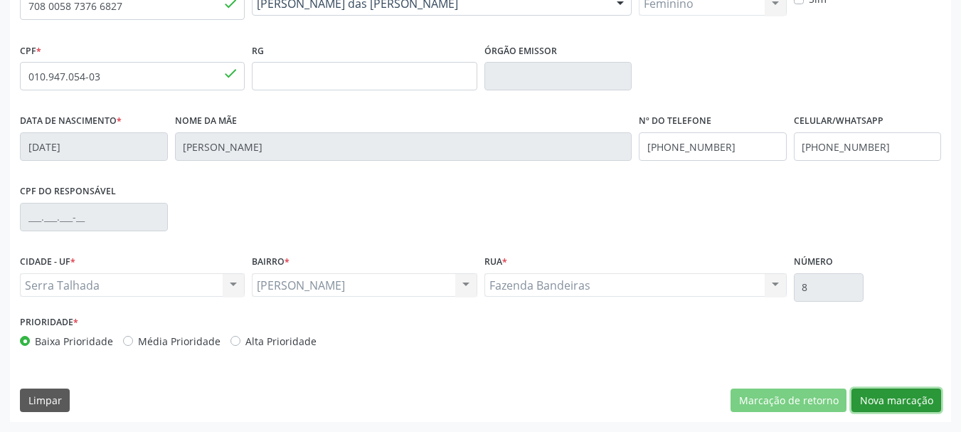
drag, startPoint x: 902, startPoint y: 400, endPoint x: 819, endPoint y: 370, distance: 88.4
click at [892, 397] on button "Nova marcação" at bounding box center [896, 400] width 90 height 24
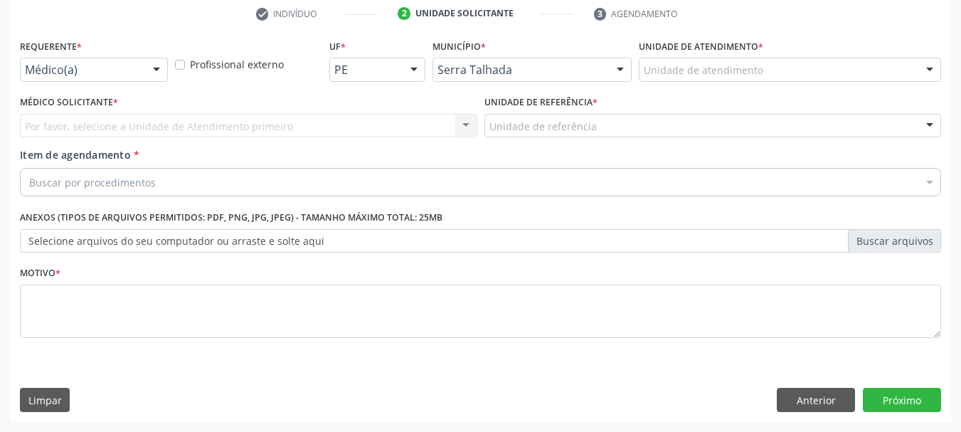
scroll to position [273, 0]
click at [123, 79] on div "Médico(a)" at bounding box center [94, 70] width 148 height 24
